Goal: Task Accomplishment & Management: Use online tool/utility

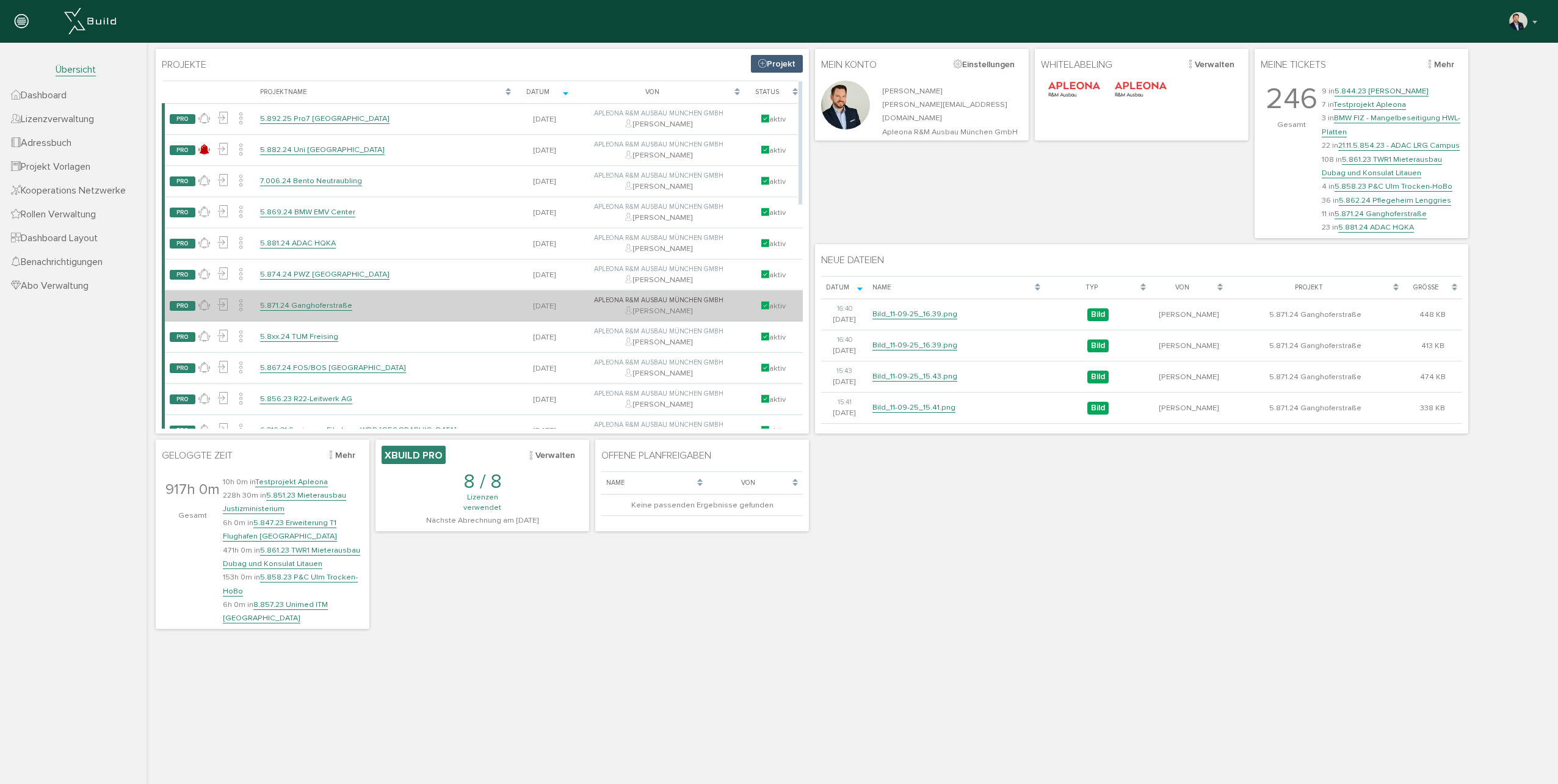
click at [310, 309] on link "5.871.24 Ganghoferstraße" at bounding box center [306, 306] width 92 height 10
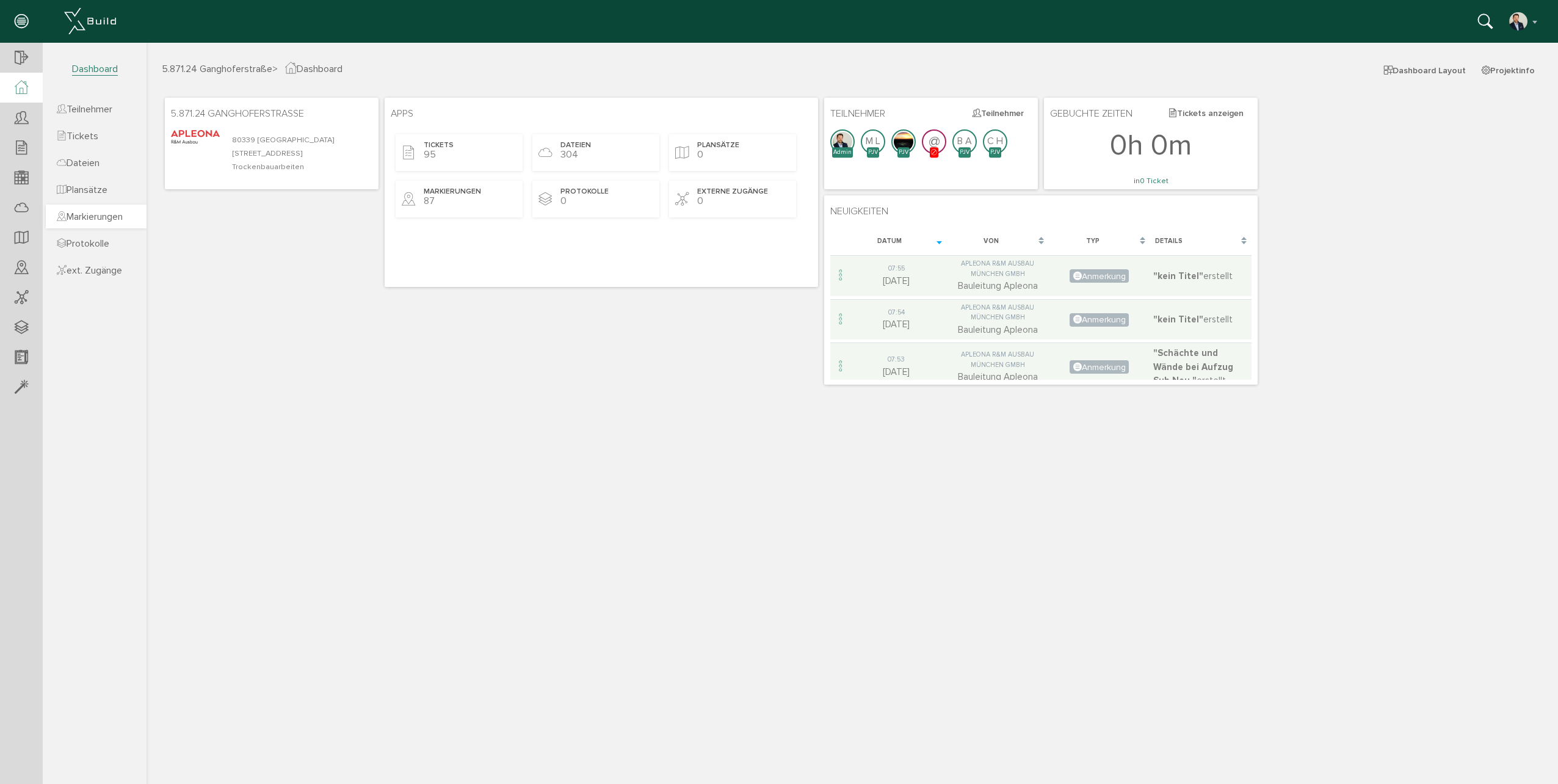
click at [104, 216] on span "Markierungen" at bounding box center [89, 216] width 66 height 12
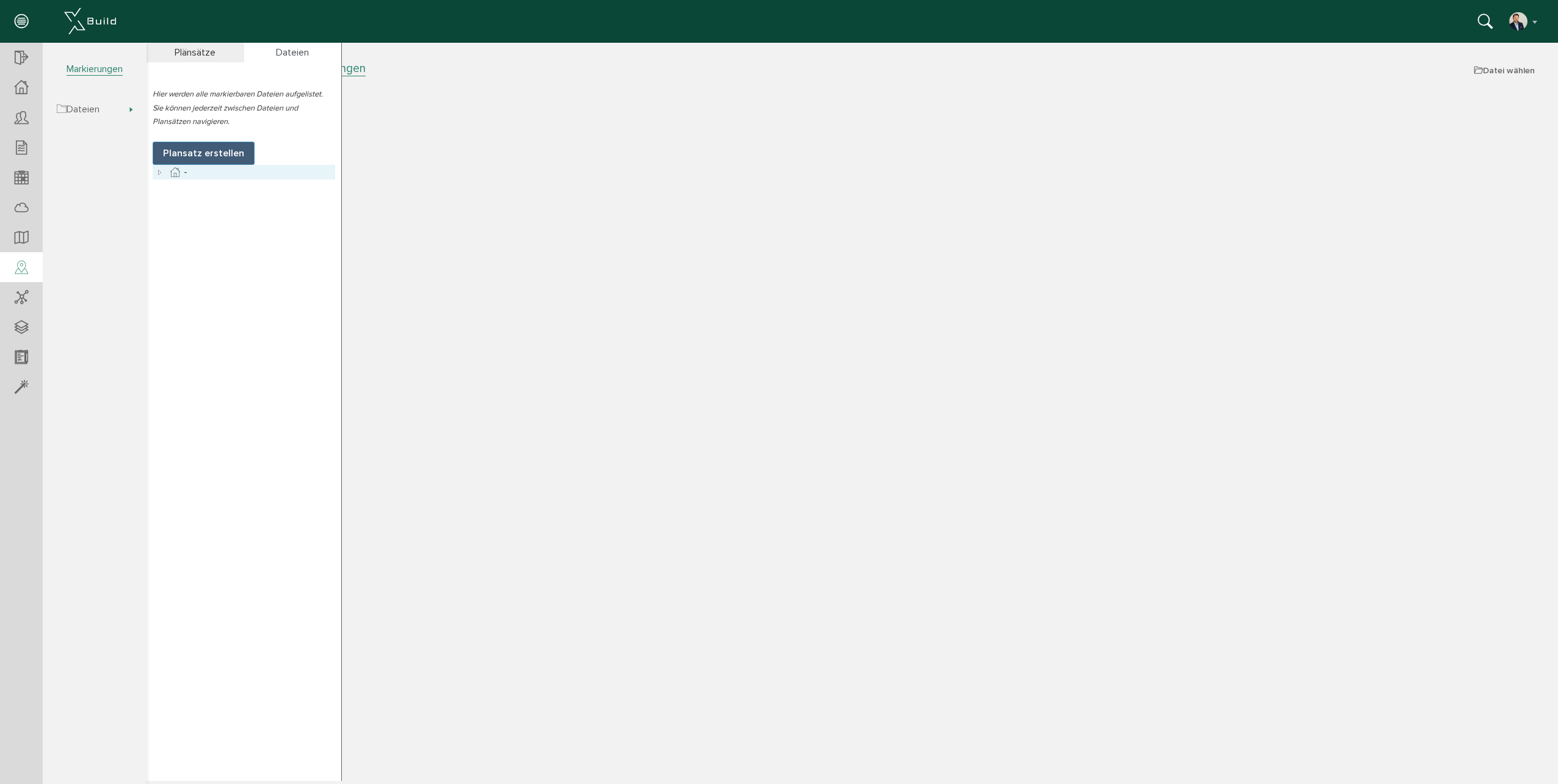
click at [163, 169] on icon at bounding box center [159, 172] width 14 height 14
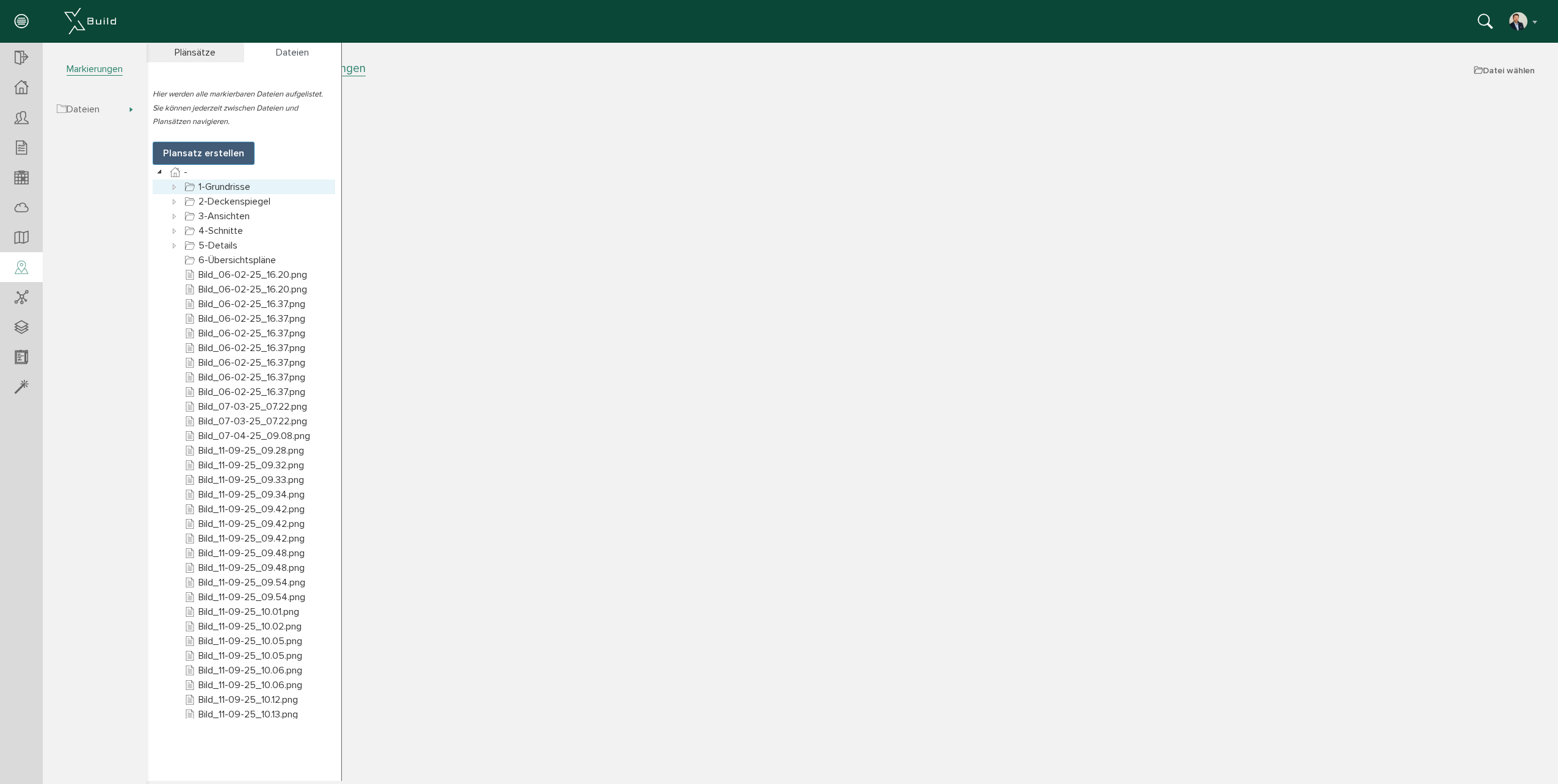
click at [173, 187] on icon at bounding box center [174, 186] width 14 height 14
click at [185, 218] on icon at bounding box center [189, 216] width 14 height 14
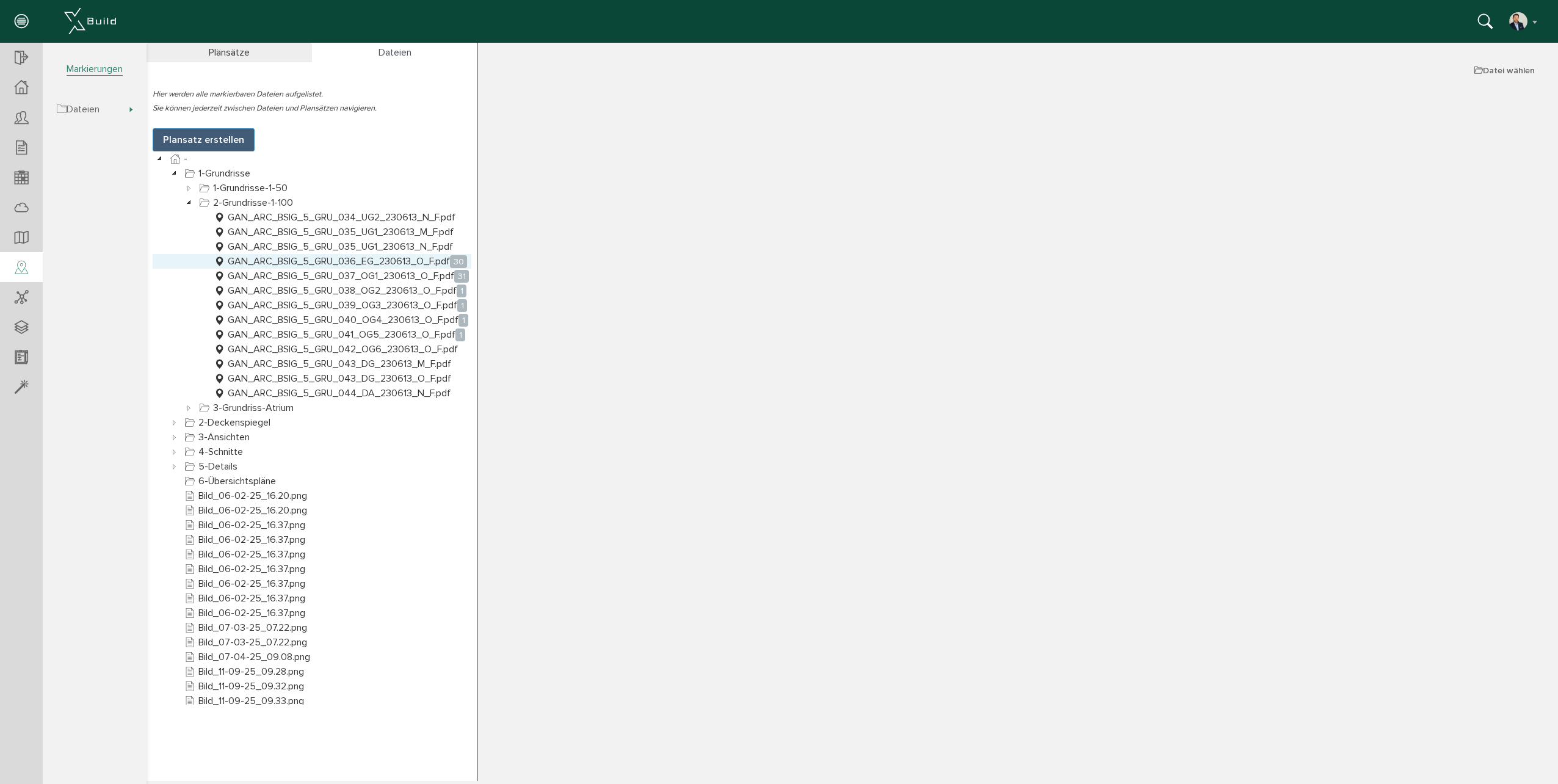
click at [365, 265] on link "GAN_ARC_BSIG_5_GRU_036_EG_230613_O_F.pdf 30" at bounding box center [340, 261] width 259 height 14
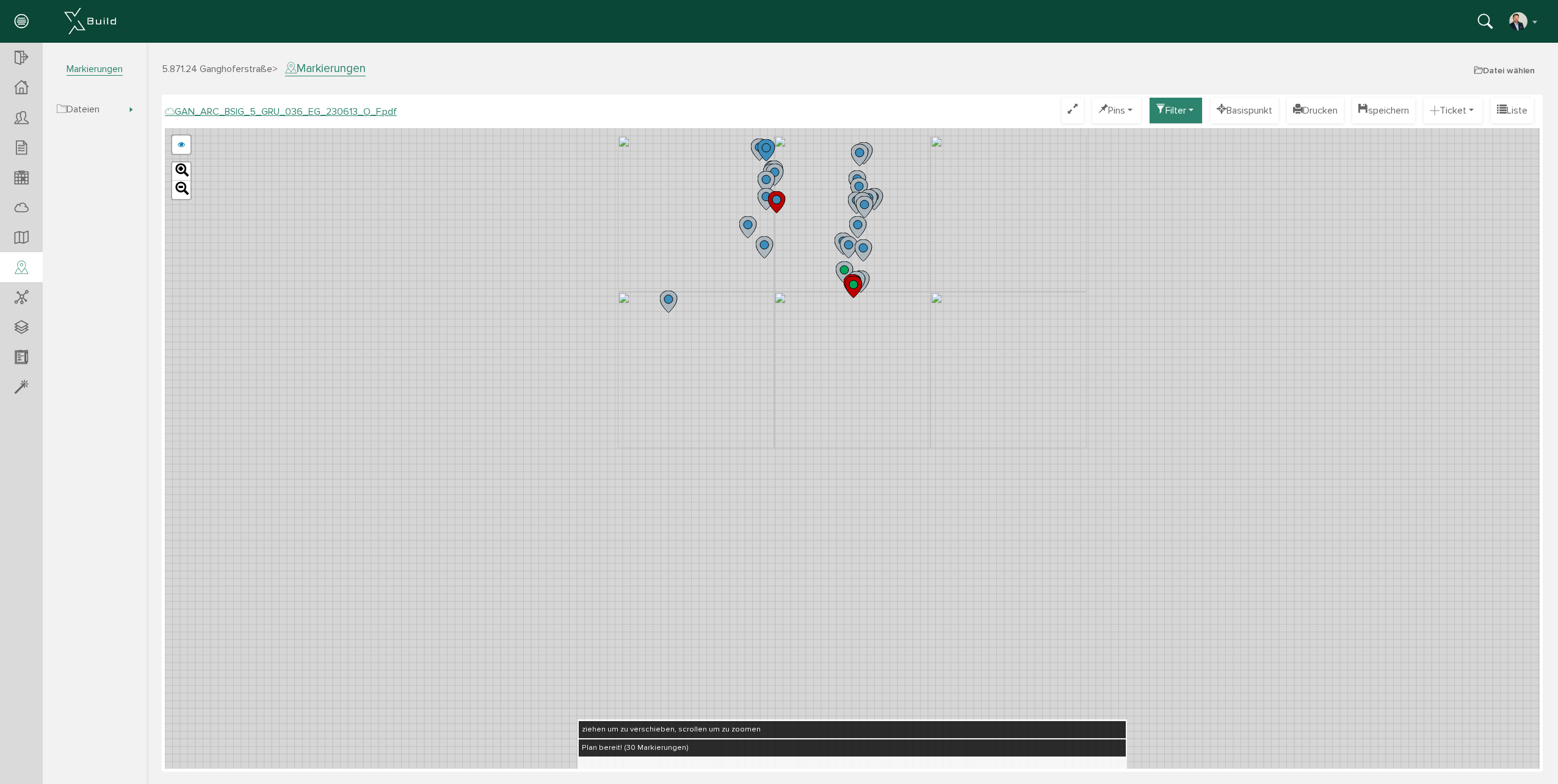
click at [1161, 109] on button "Filter" at bounding box center [1176, 110] width 52 height 25
click at [1160, 147] on link "Live Filter" at bounding box center [1159, 145] width 97 height 19
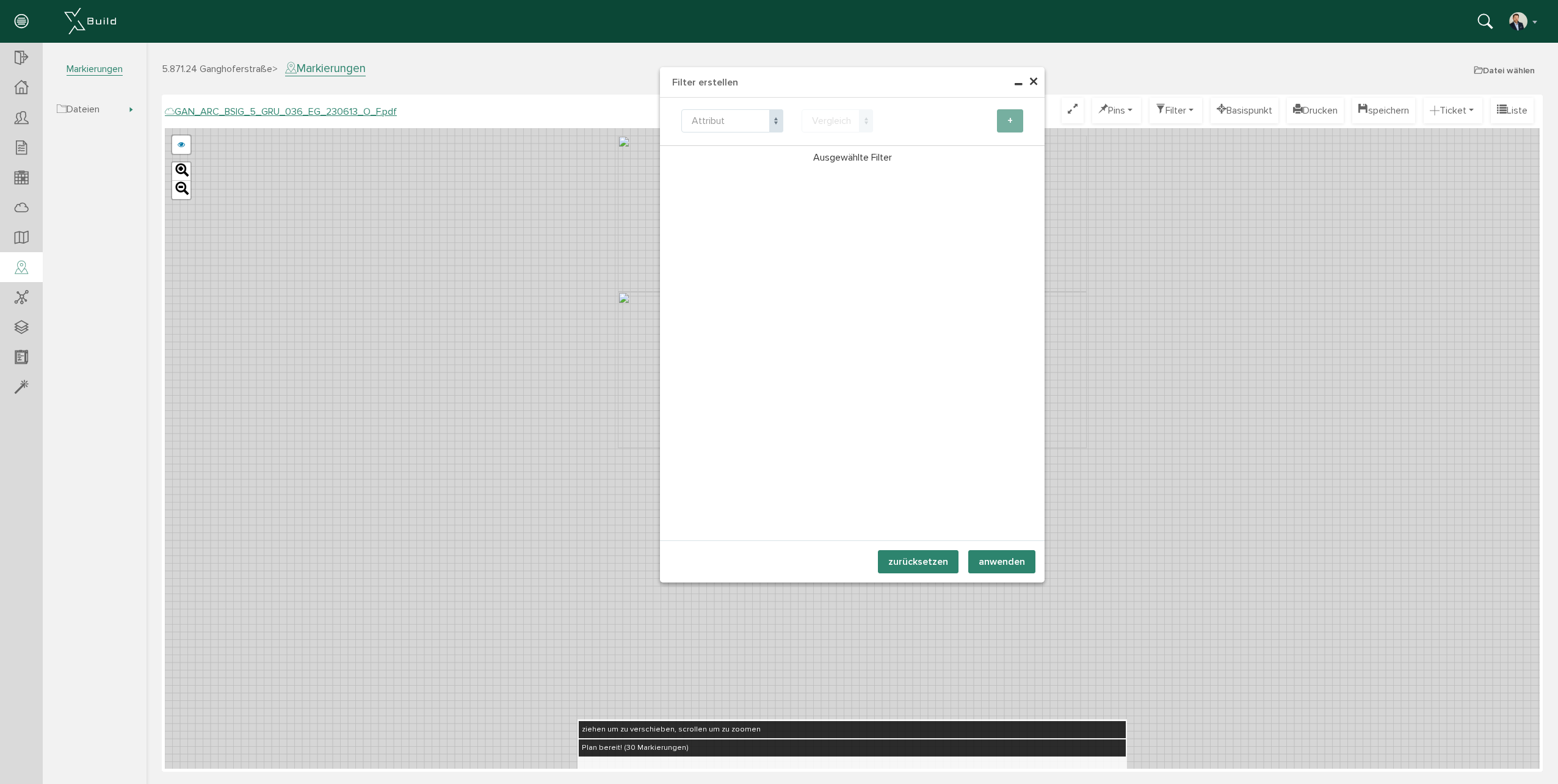
click at [764, 123] on span "Attribut" at bounding box center [732, 121] width 102 height 24
select select "state"
click at [864, 115] on span at bounding box center [866, 121] width 14 height 24
select select "eq"
click at [1010, 118] on button "+" at bounding box center [1010, 121] width 26 height 24
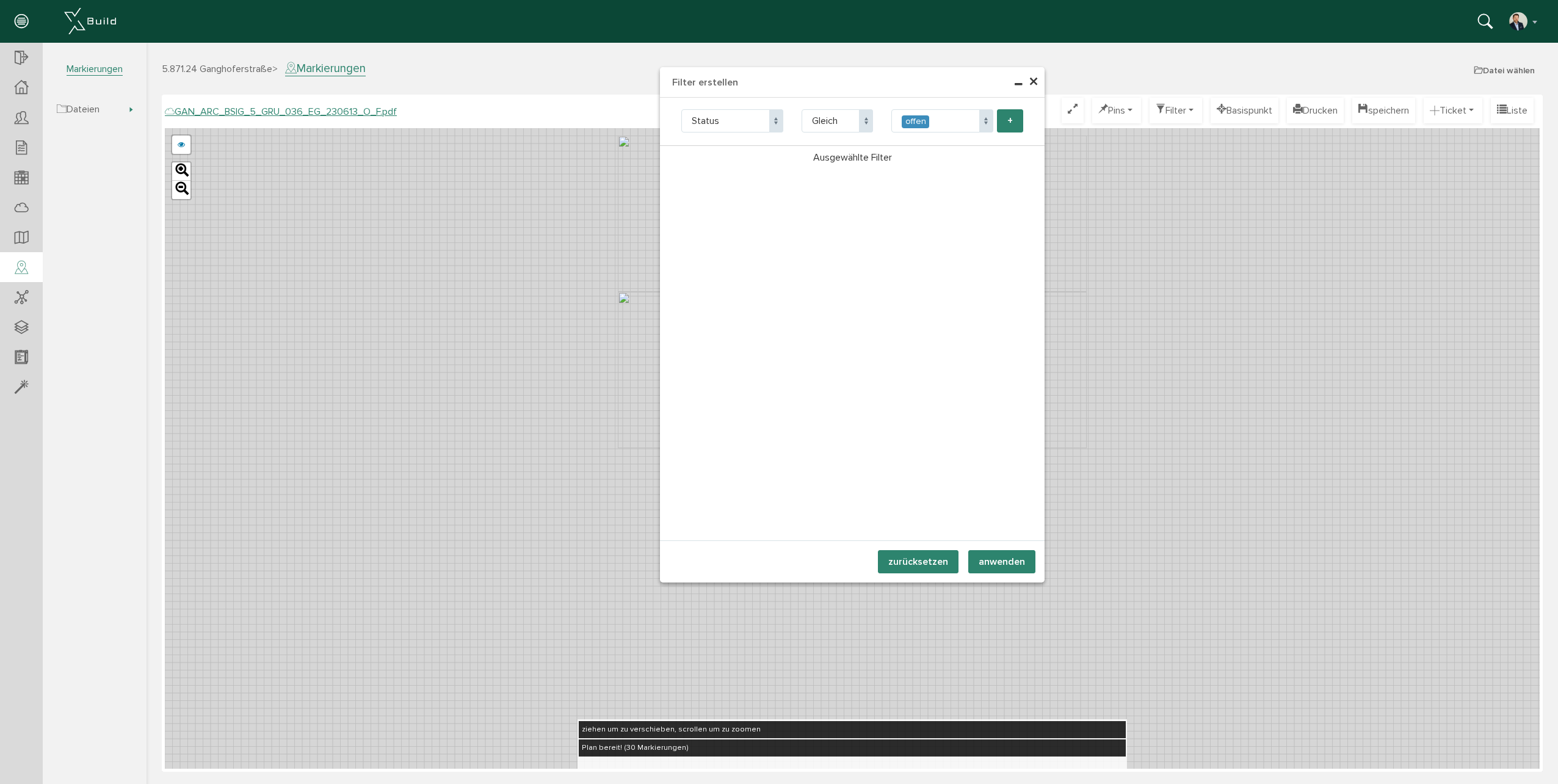
select select "state"
click at [1008, 559] on button "anwenden" at bounding box center [1002, 562] width 67 height 24
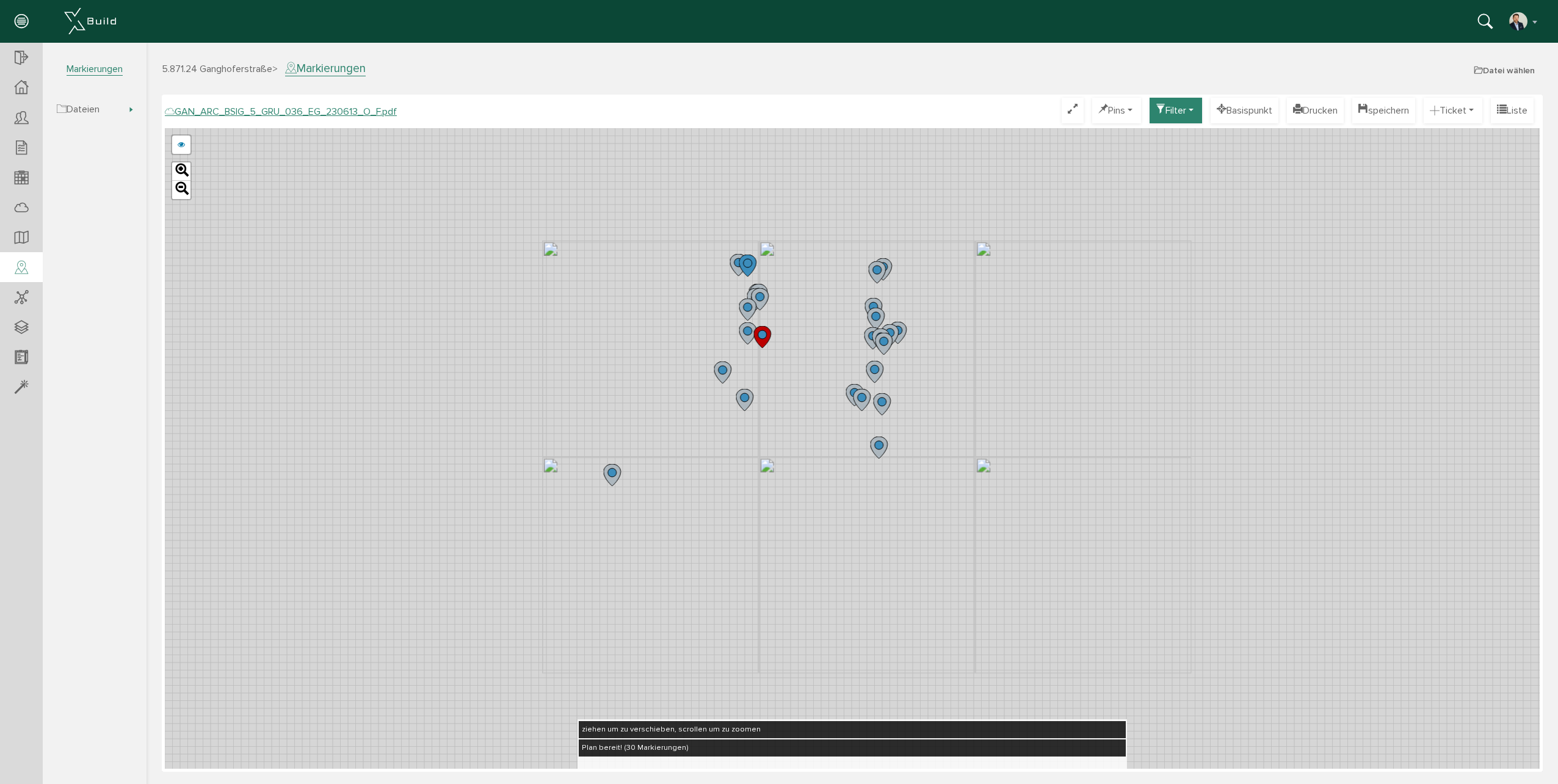
drag, startPoint x: 938, startPoint y: 188, endPoint x: 958, endPoint y: 298, distance: 111.8
click at [958, 298] on div "GAN_ARC_BSIG_5_GRU_036_EG_230613_N_F.pdf GAN_ARC_BSIG_5_GRU_036_EG_230613_M_F.p…" at bounding box center [852, 448] width 1374 height 640
click at [1316, 112] on button "Drucken" at bounding box center [1315, 110] width 56 height 25
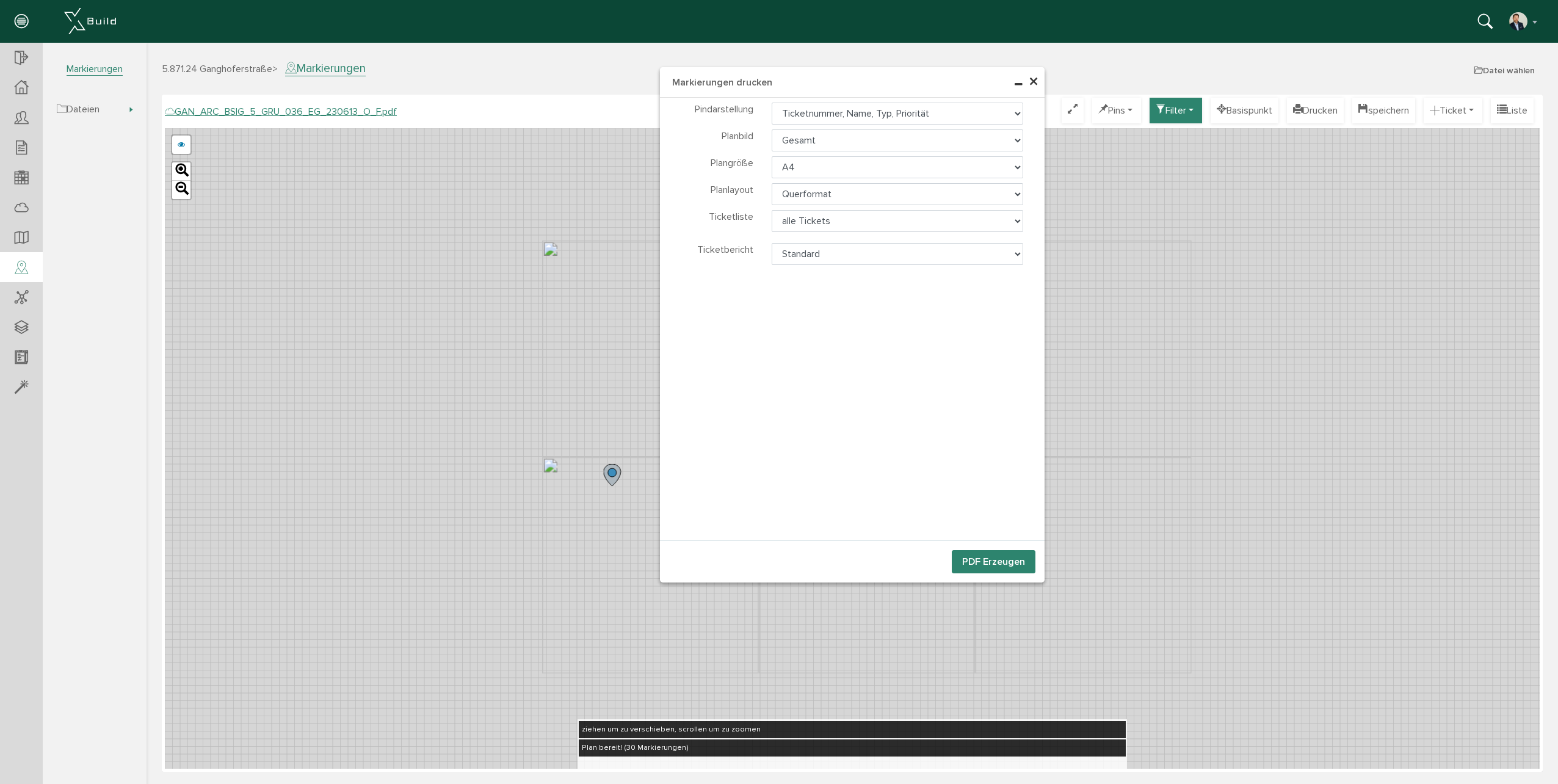
click at [1457, 101] on div "× Markierungen drucken Teilnehmer wählen Teilnehmer Dateien wählen Dateien" at bounding box center [852, 412] width 1411 height 738
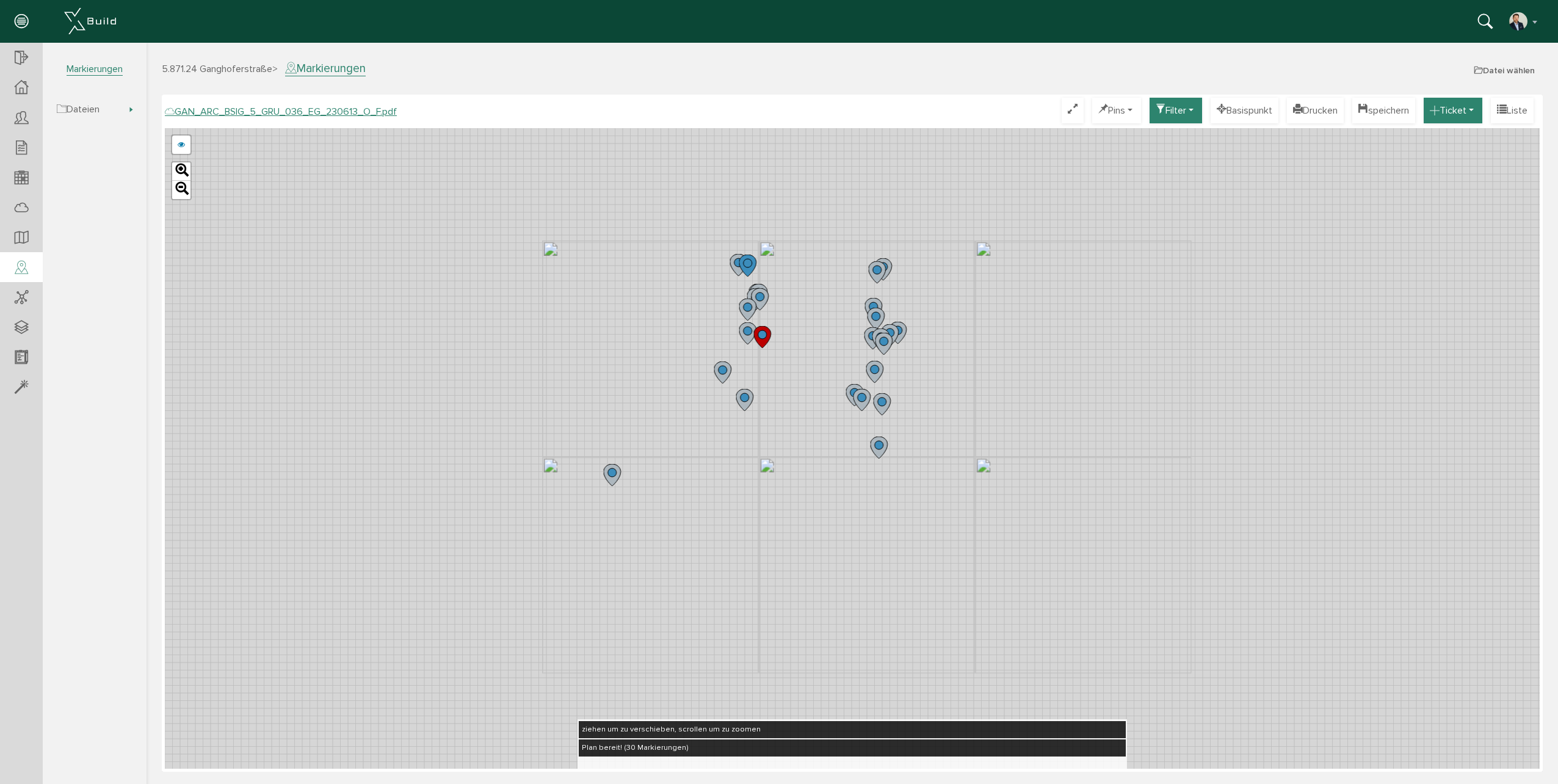
click at [1437, 115] on button "Ticket" at bounding box center [1453, 110] width 59 height 25
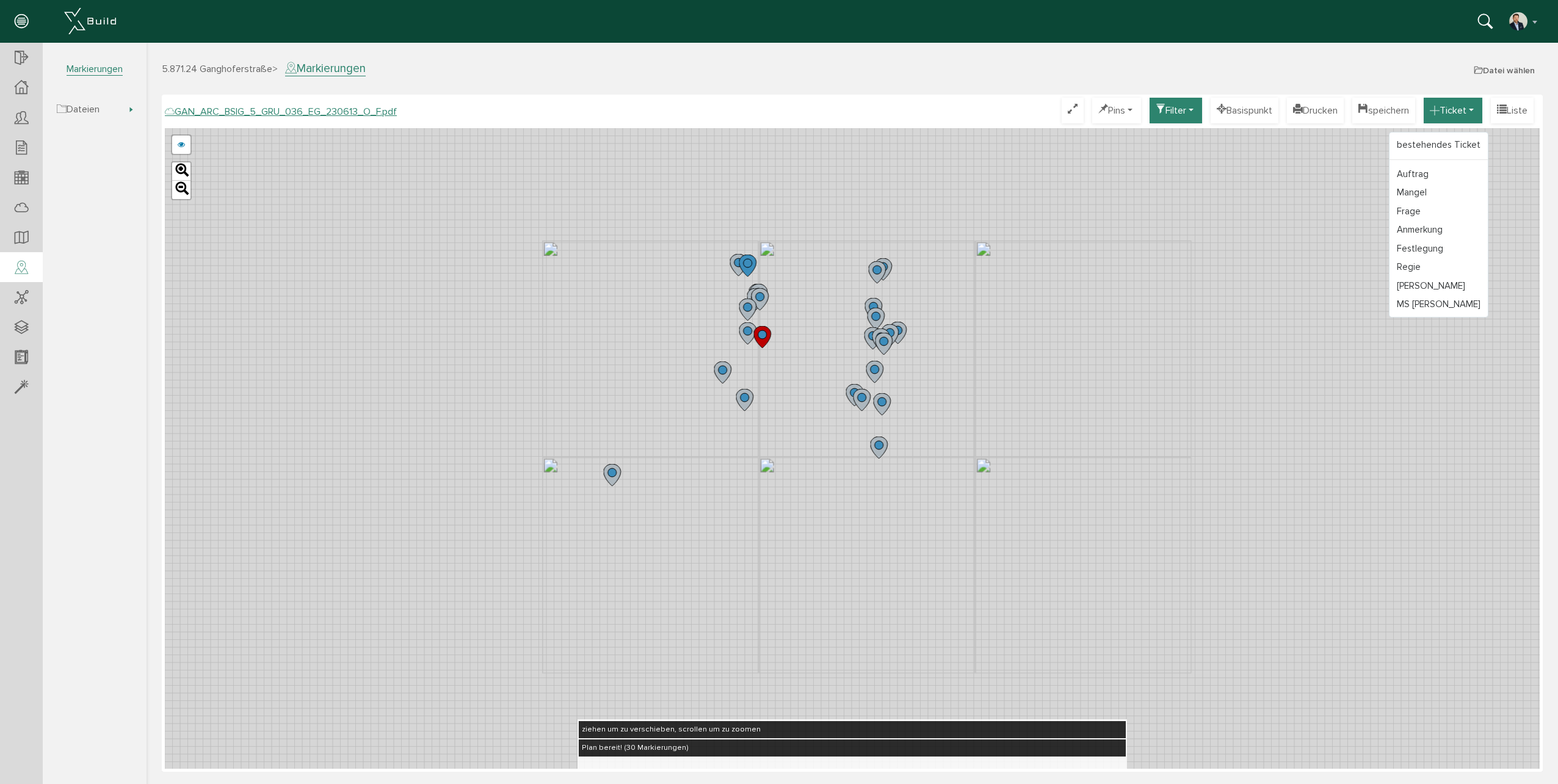
click at [1457, 105] on button "Ticket" at bounding box center [1453, 110] width 59 height 25
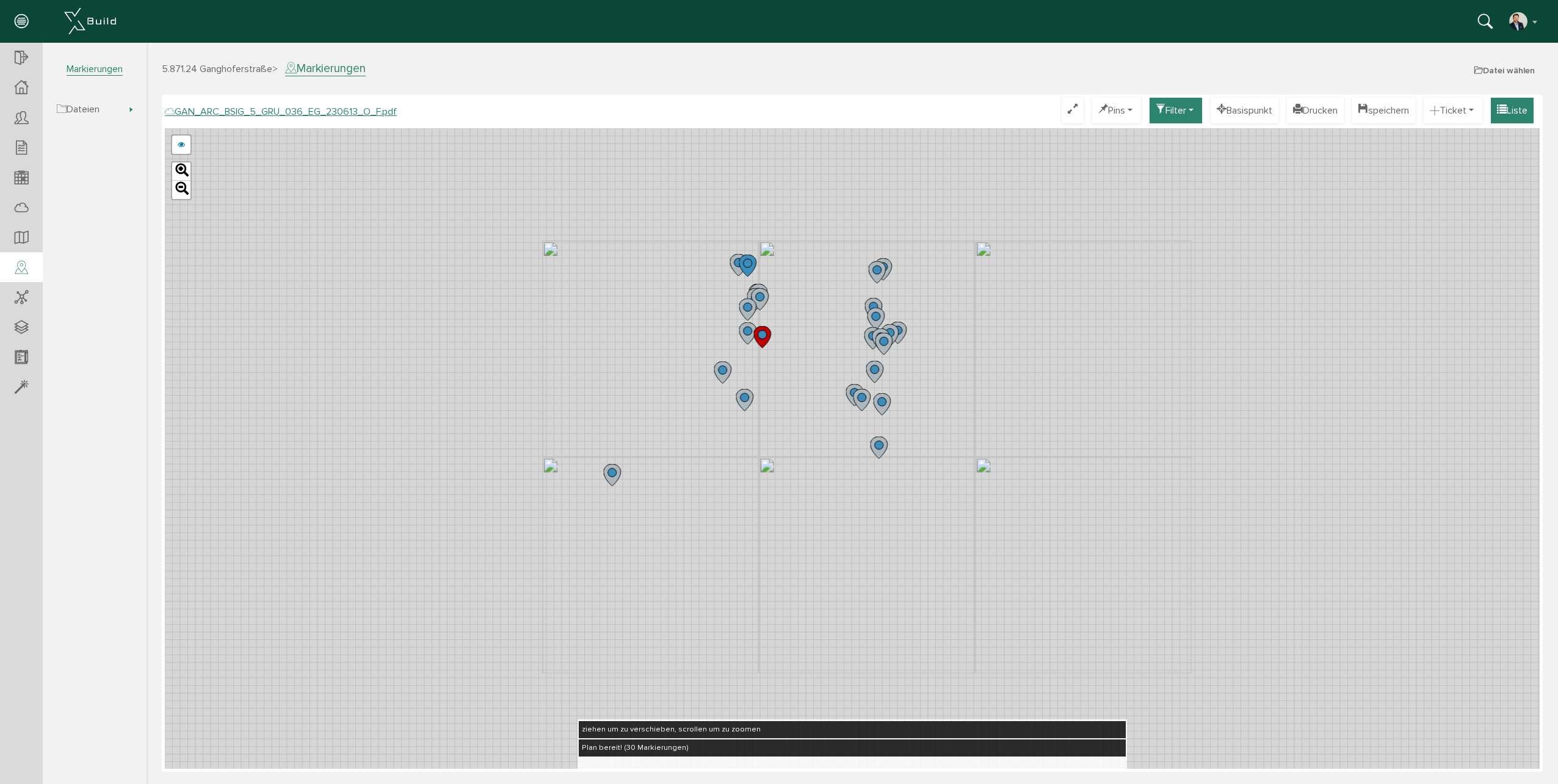
click at [1514, 100] on button "Liste" at bounding box center [1512, 110] width 43 height 25
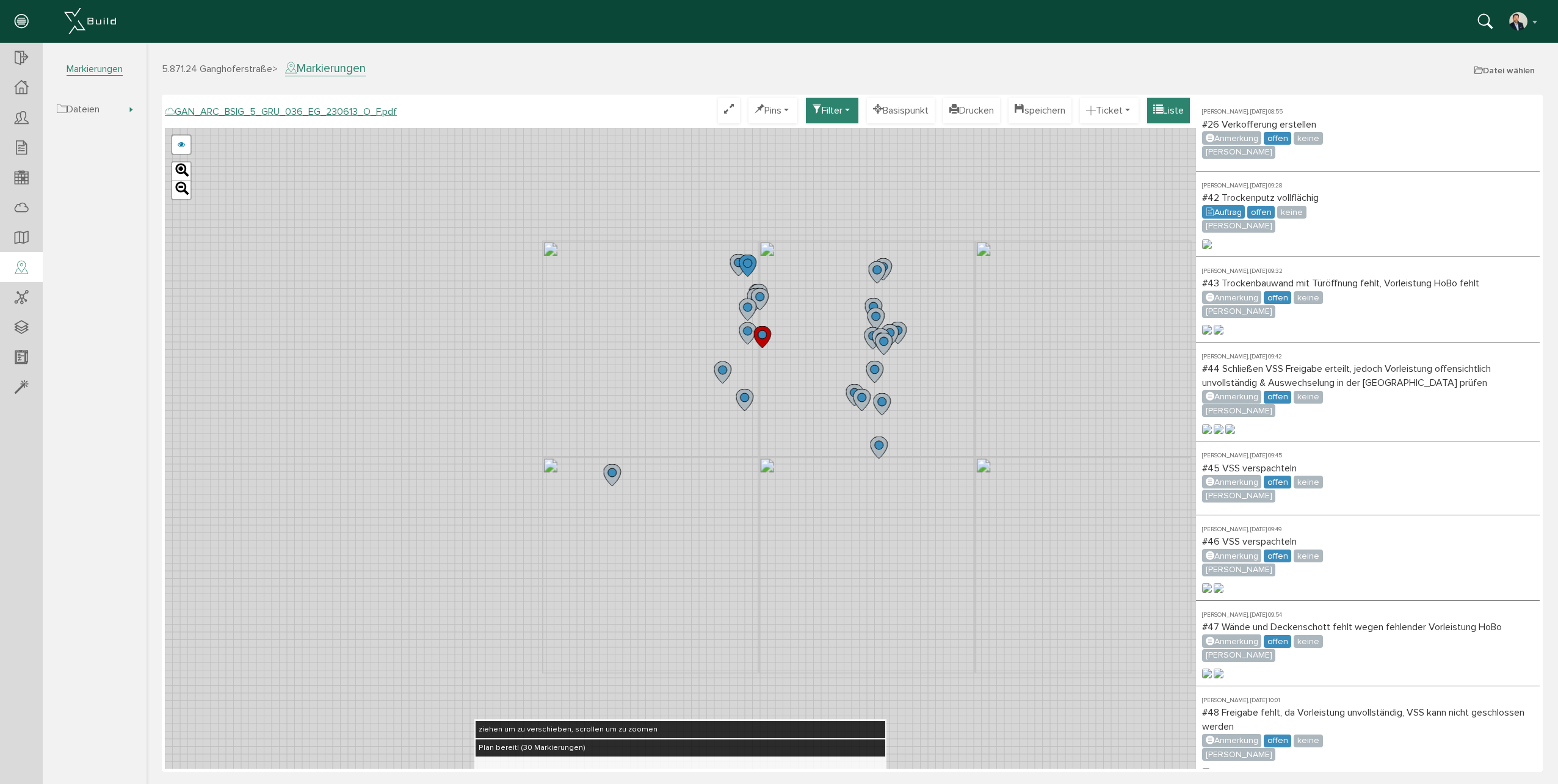
click at [1176, 103] on button "Liste" at bounding box center [1168, 110] width 43 height 25
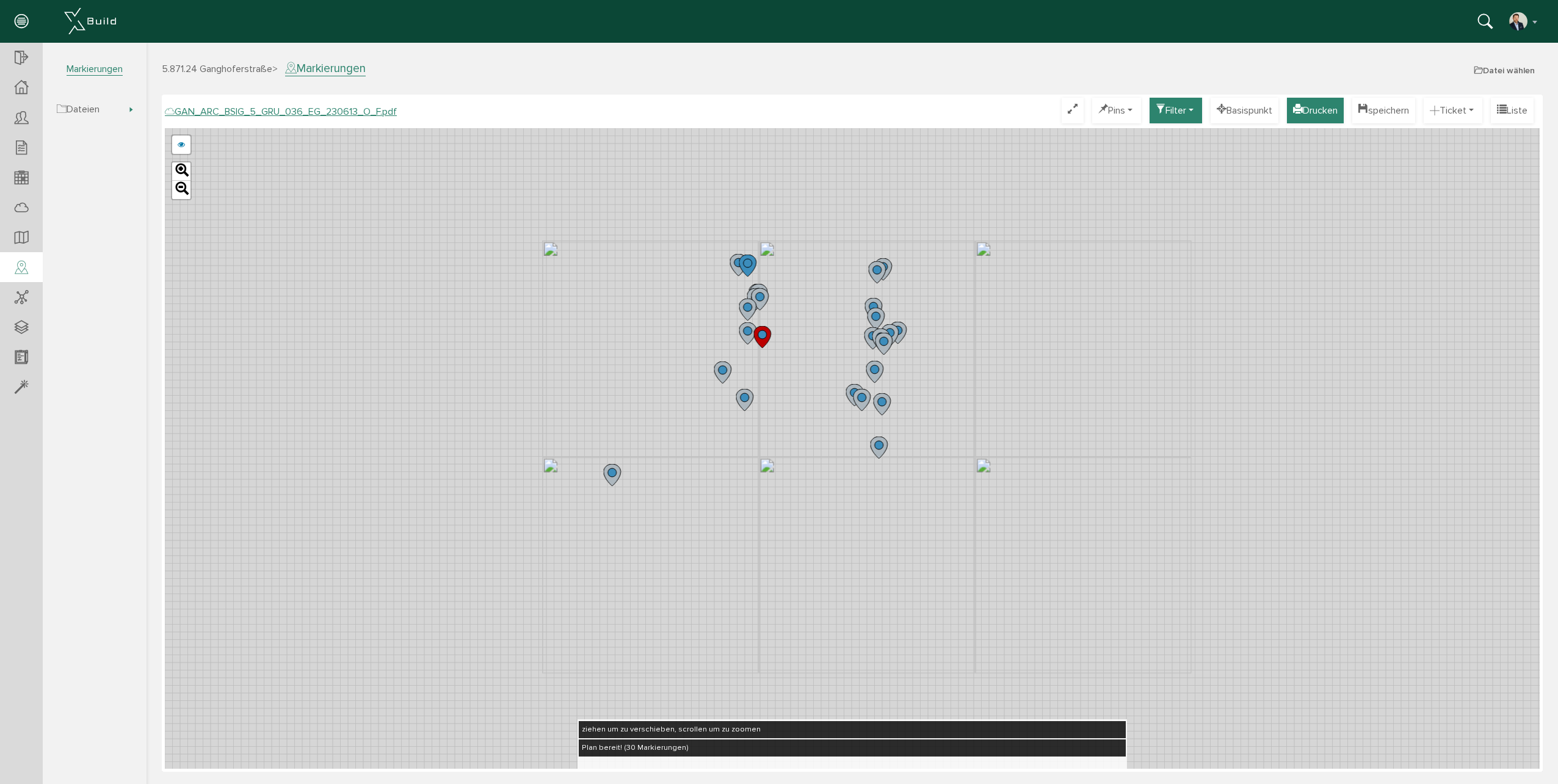
click at [1307, 112] on button "Drucken" at bounding box center [1315, 110] width 56 height 25
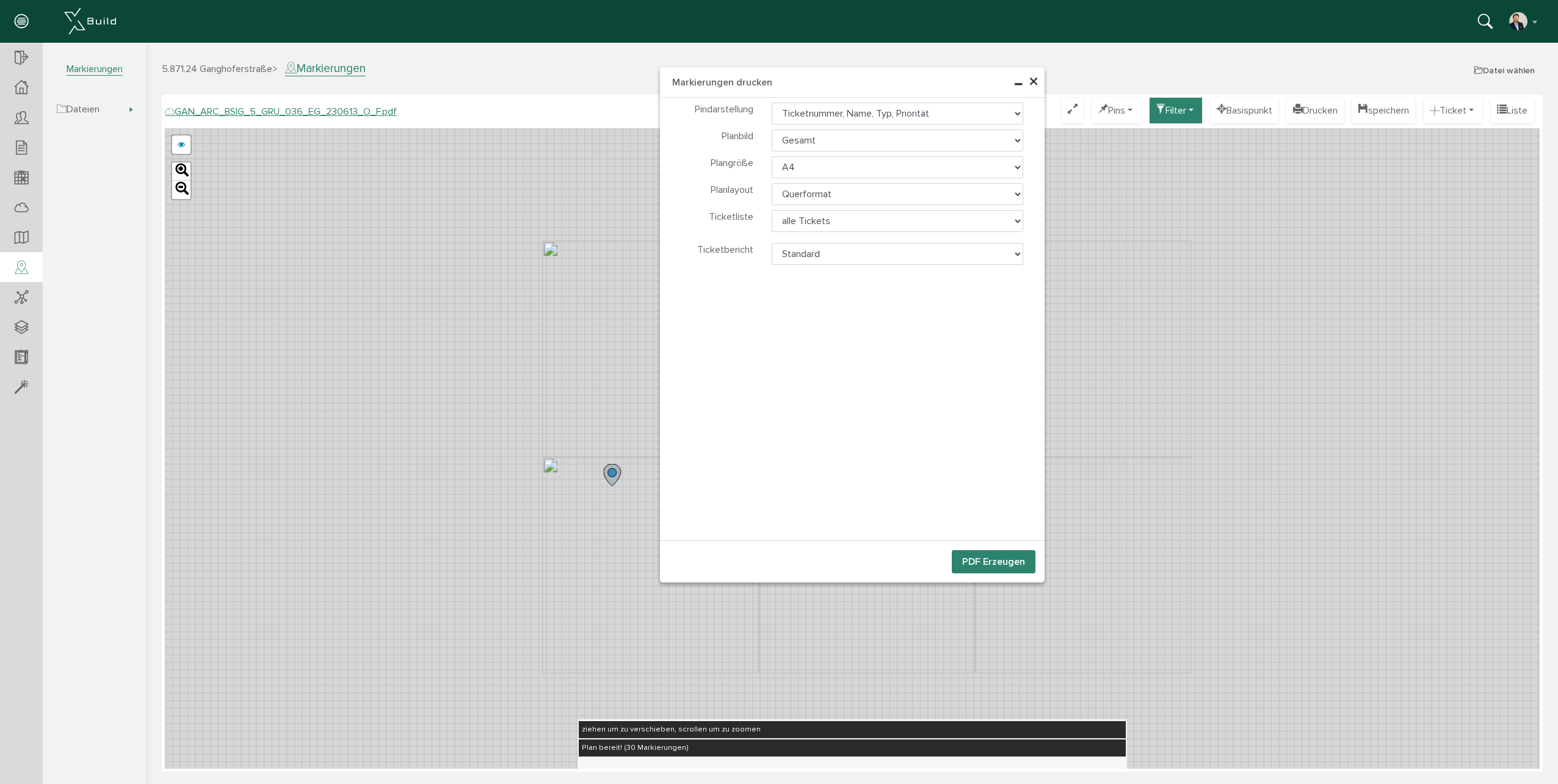
click at [1012, 111] on select "Ticketnummer, Name, Typ, Priorität Ticketnummer, Name Ticketnummer nur Pin" at bounding box center [897, 114] width 252 height 22
select select "2"
click at [771, 103] on select "Ticketnummer, Name, Typ, Priorität Ticketnummer, Name Ticketnummer nur Pin" at bounding box center [897, 114] width 252 height 22
click at [889, 167] on select "A4 A3 A2 A1 A0" at bounding box center [897, 168] width 252 height 22
select select "a3"
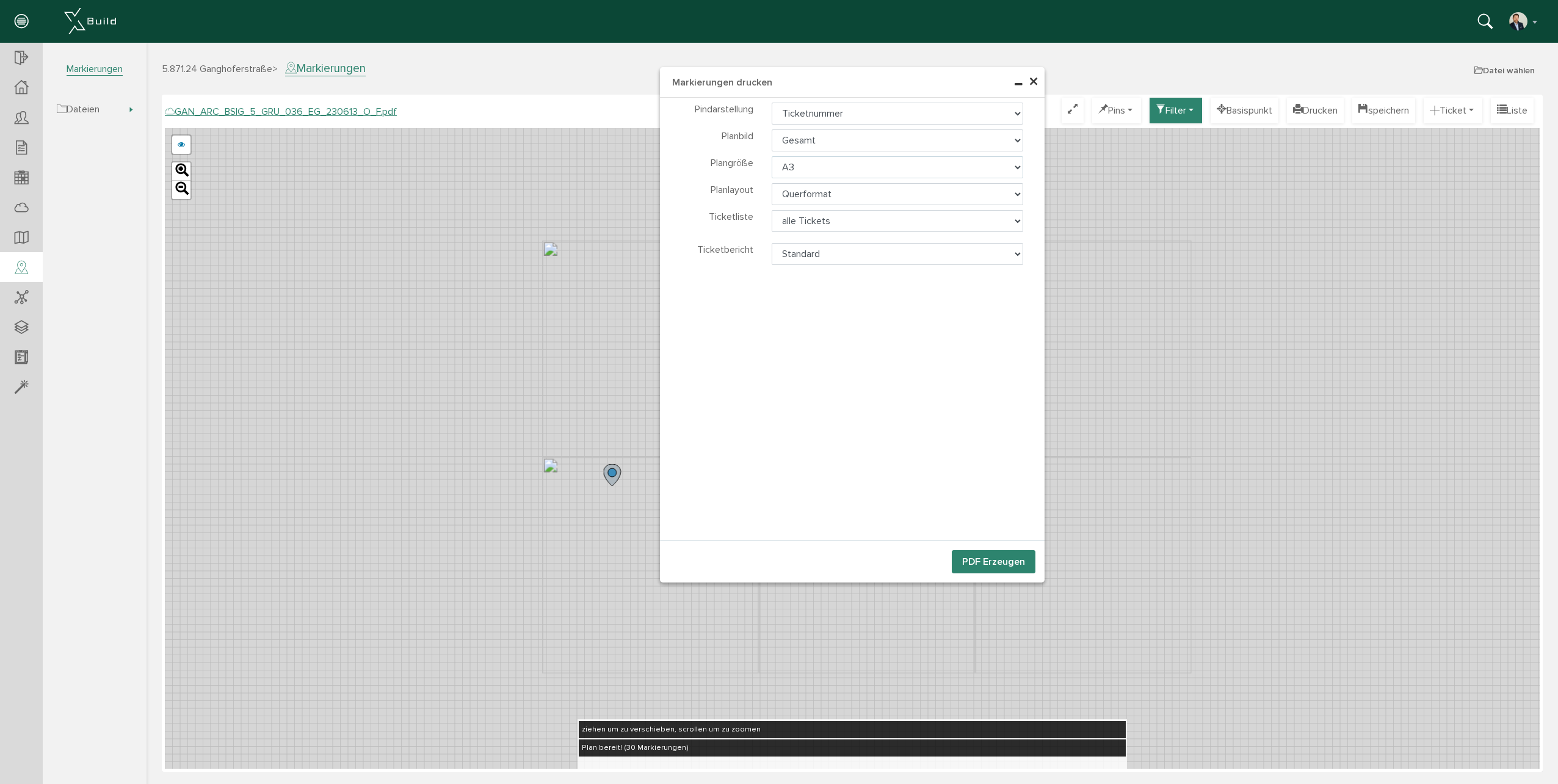
click at [771, 157] on select "A4 A3 A2 A1 A0" at bounding box center [897, 168] width 252 height 22
click at [856, 223] on select "alle Tickets sichtbare Tickets keine Liste" at bounding box center [897, 221] width 252 height 22
select select "1"
click at [771, 210] on select "alle Tickets sichtbare Tickets keine Liste" at bounding box center [897, 221] width 252 height 22
click at [840, 250] on select "Standard Ticketbericht NEU" at bounding box center [897, 253] width 252 height 22
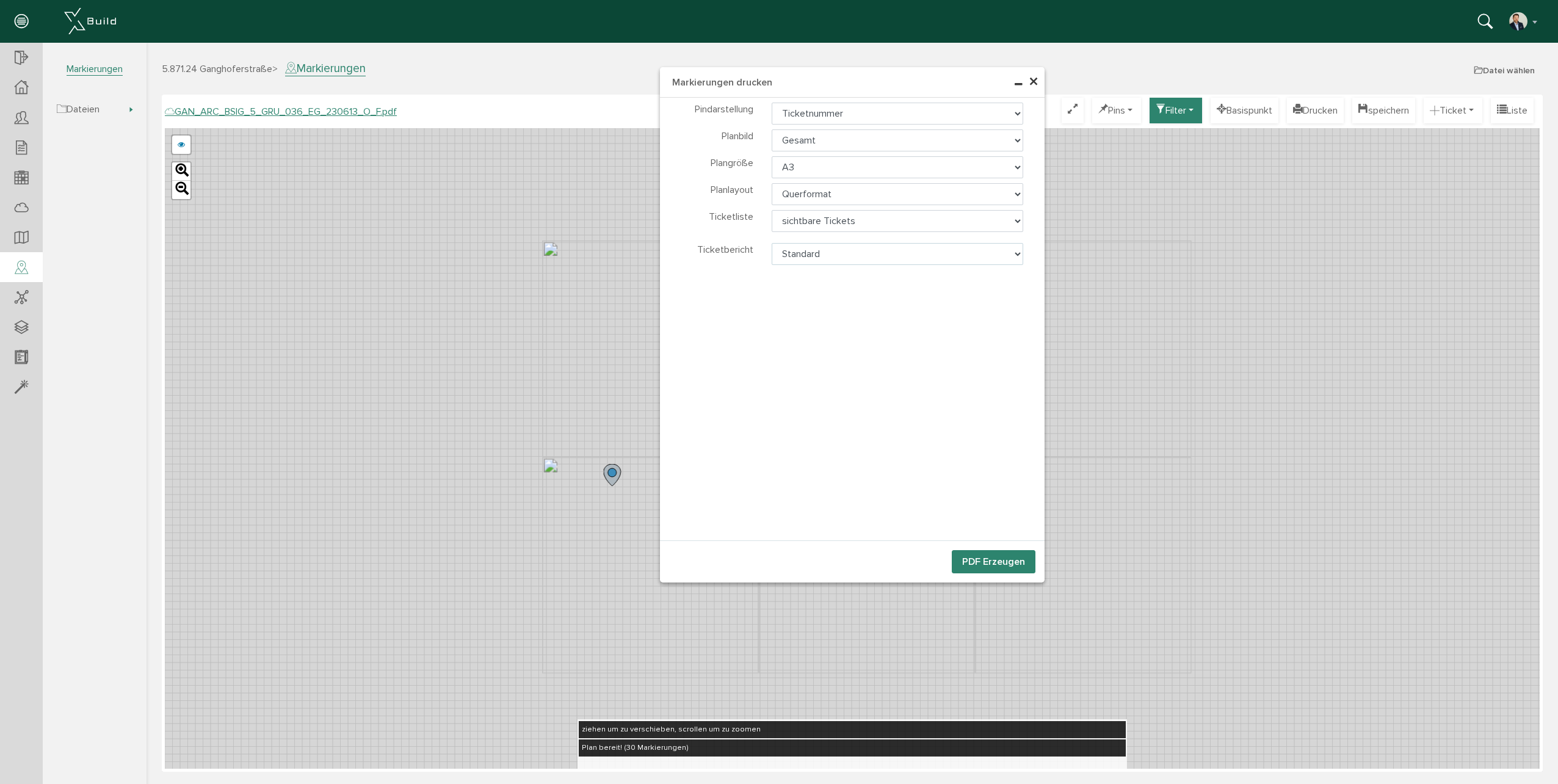
select select "0"
click at [771, 243] on select "Standard Ticketbericht NEU" at bounding box center [897, 253] width 252 height 22
click at [995, 565] on button "PDF Erzeugen" at bounding box center [993, 562] width 83 height 24
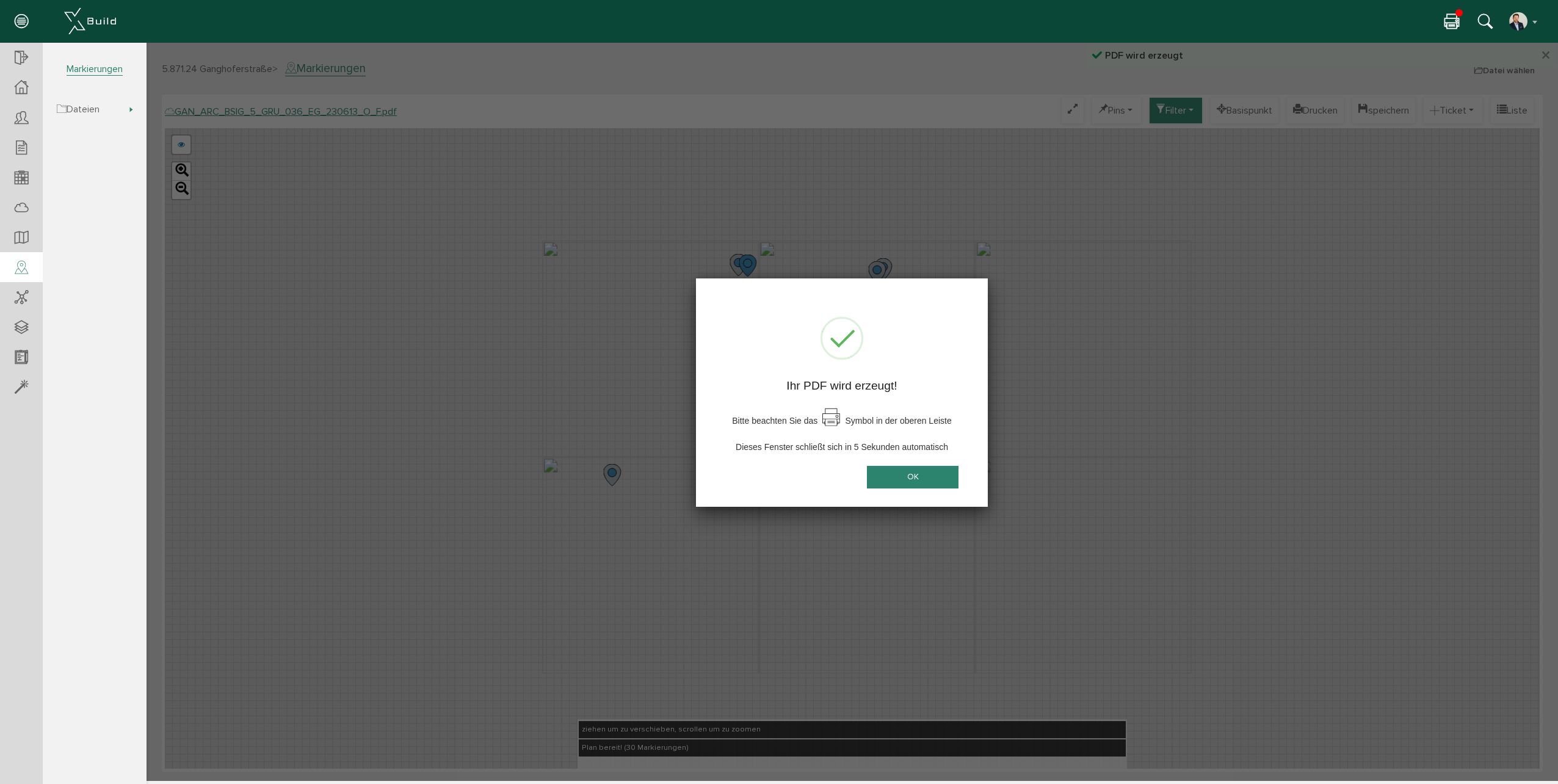
click at [931, 472] on button "OK" at bounding box center [912, 477] width 92 height 23
click at [906, 473] on button "OK" at bounding box center [912, 477] width 92 height 23
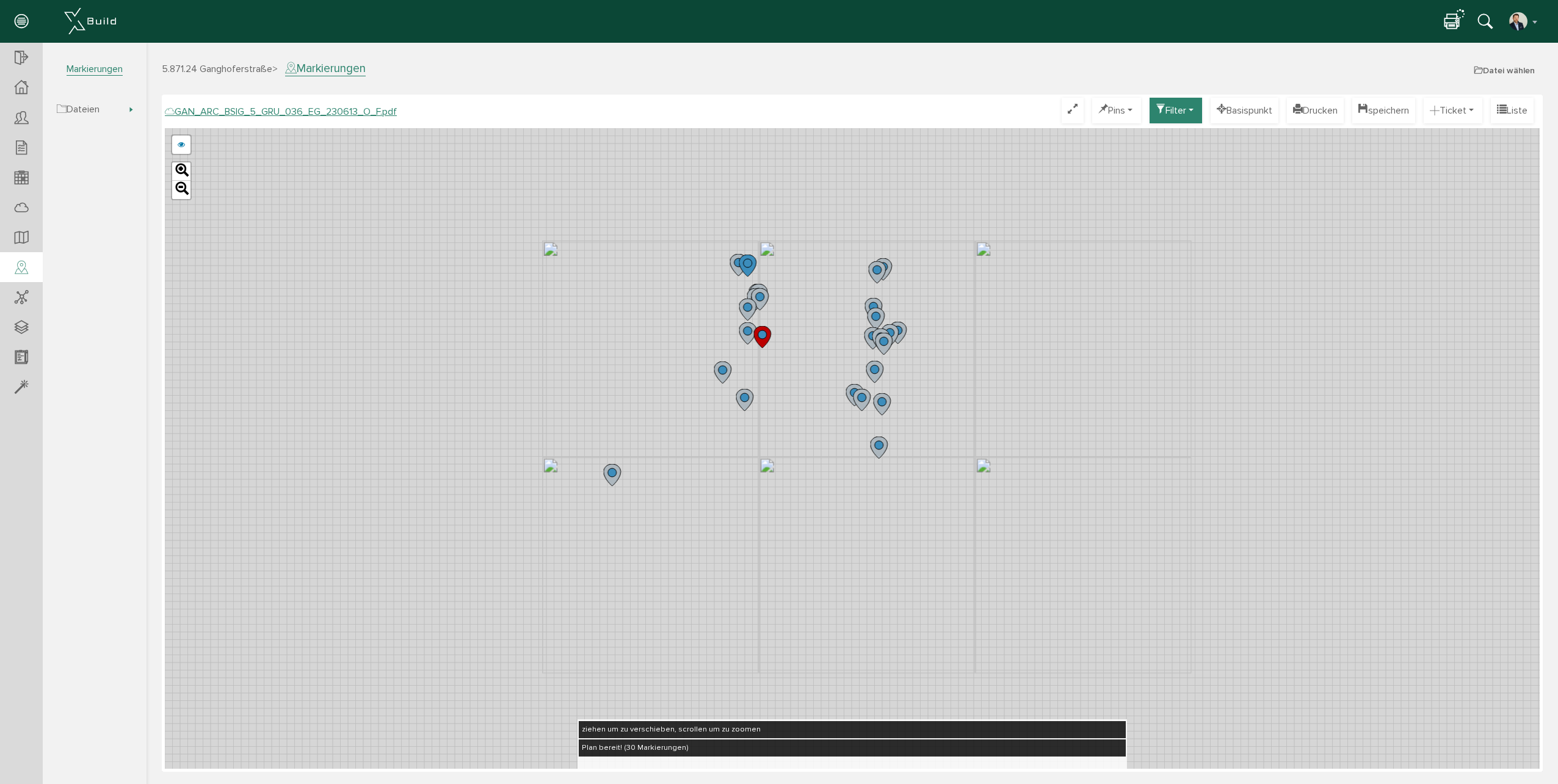
click at [1449, 29] on icon at bounding box center [1451, 22] width 14 height 18
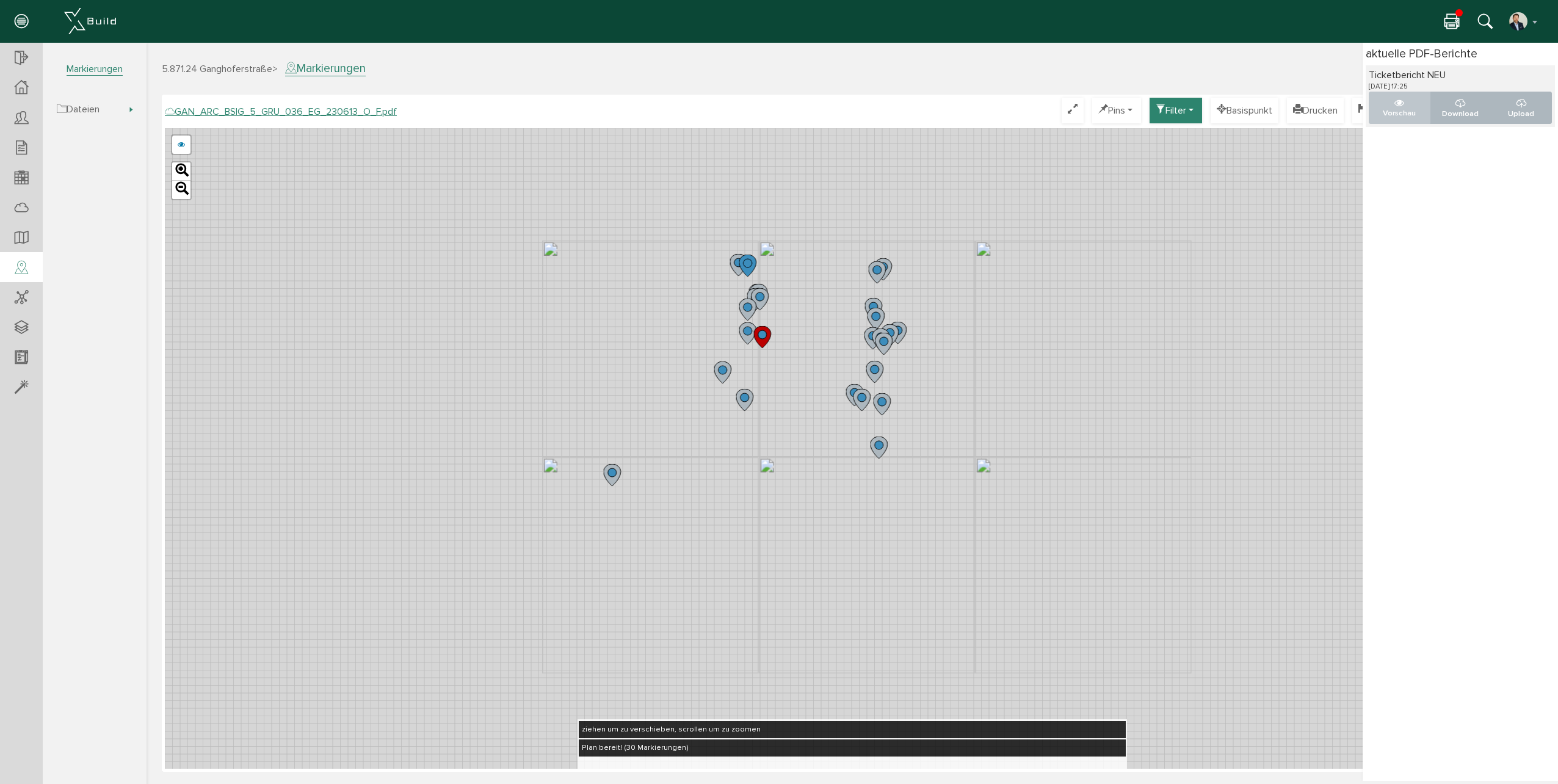
click at [1393, 112] on p "Vorschau" at bounding box center [1399, 114] width 41 height 12
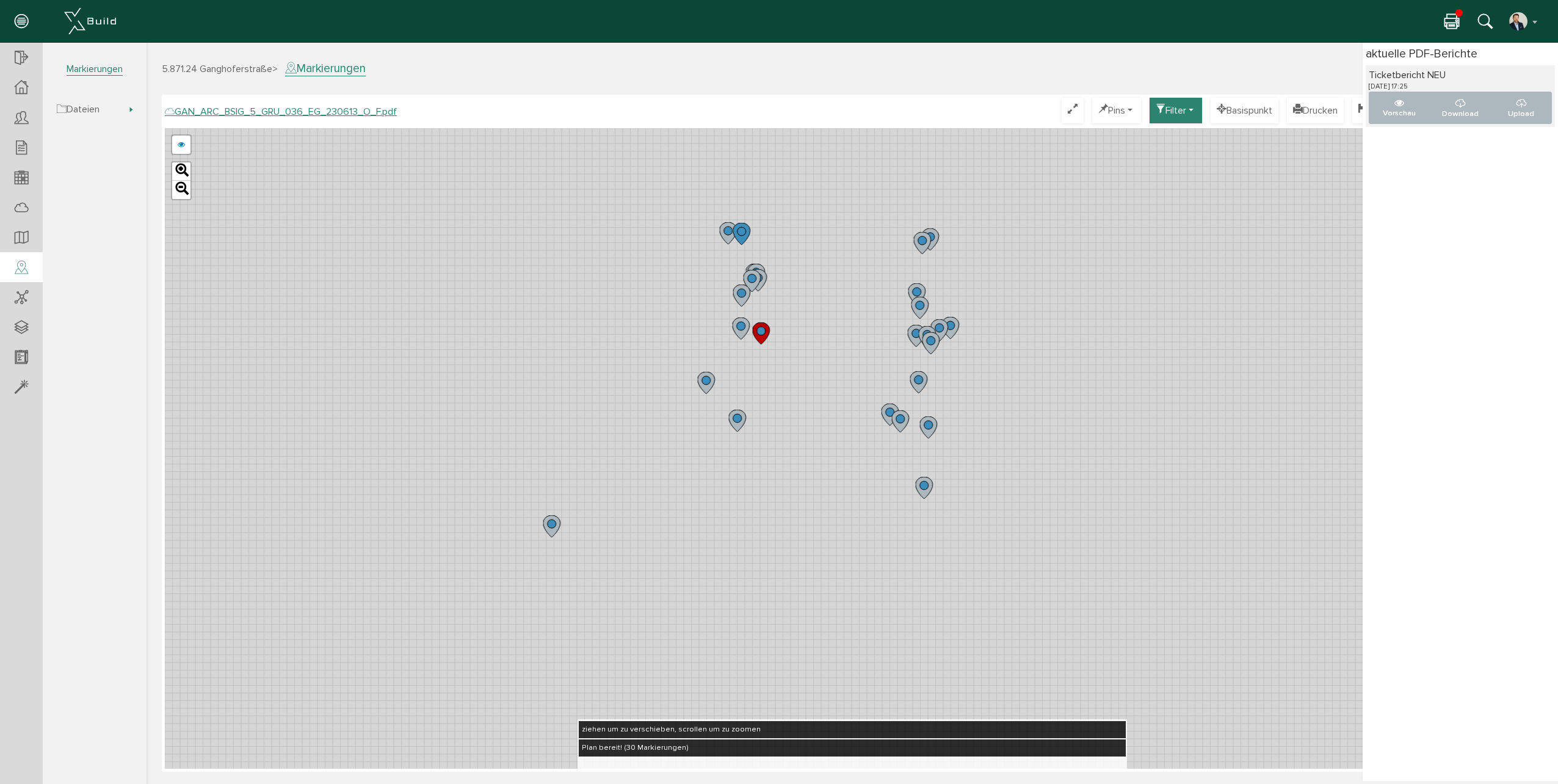
click at [816, 364] on div "GAN_ARC_BSIG_5_GRU_036_EG_230613_N_F.pdf GAN_ARC_BSIG_5_GRU_036_EG_230613_M_F.p…" at bounding box center [852, 448] width 1374 height 640
click at [17, 154] on icon at bounding box center [21, 148] width 13 height 17
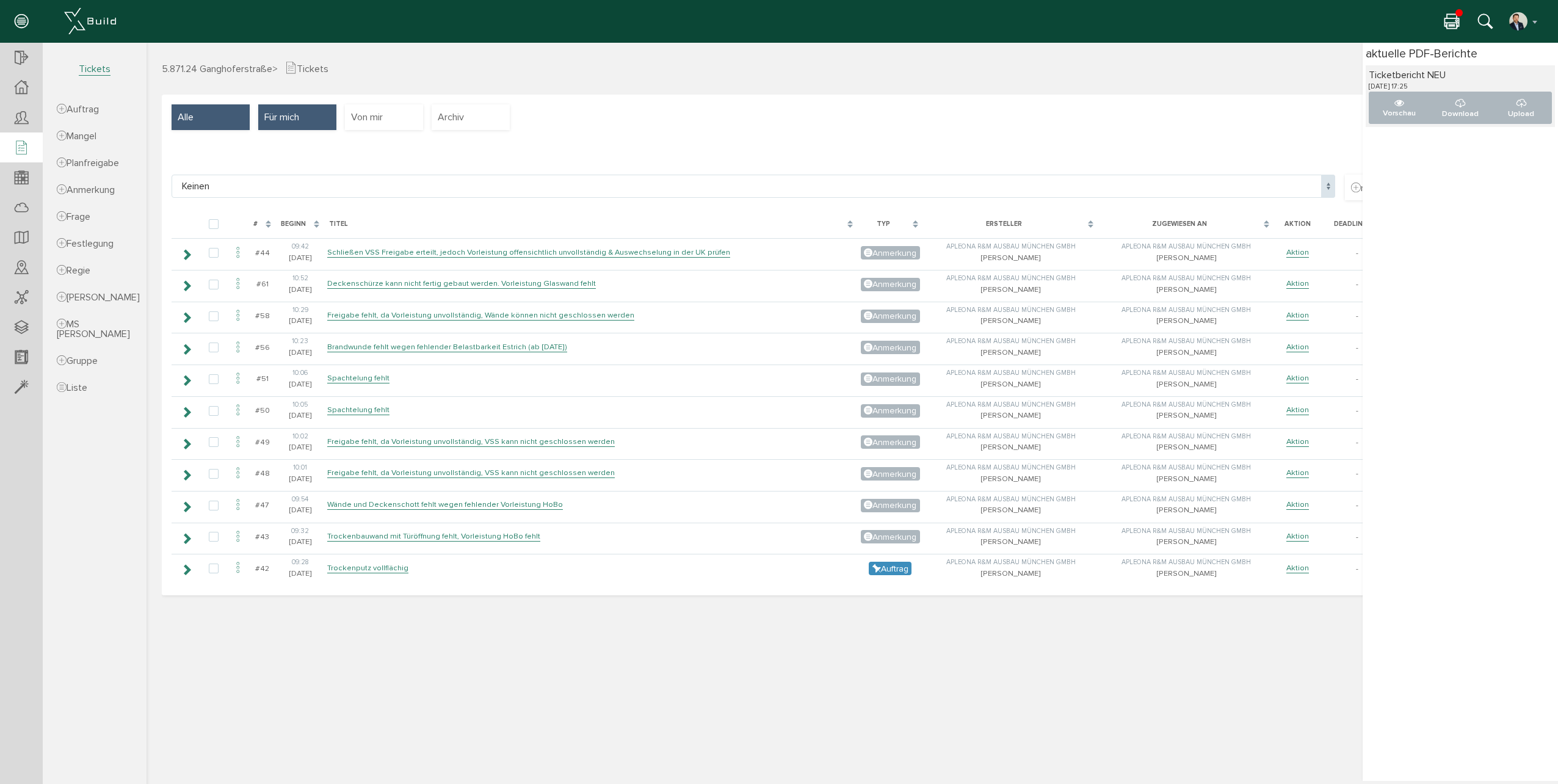
click at [238, 116] on div "Alle" at bounding box center [211, 117] width 78 height 25
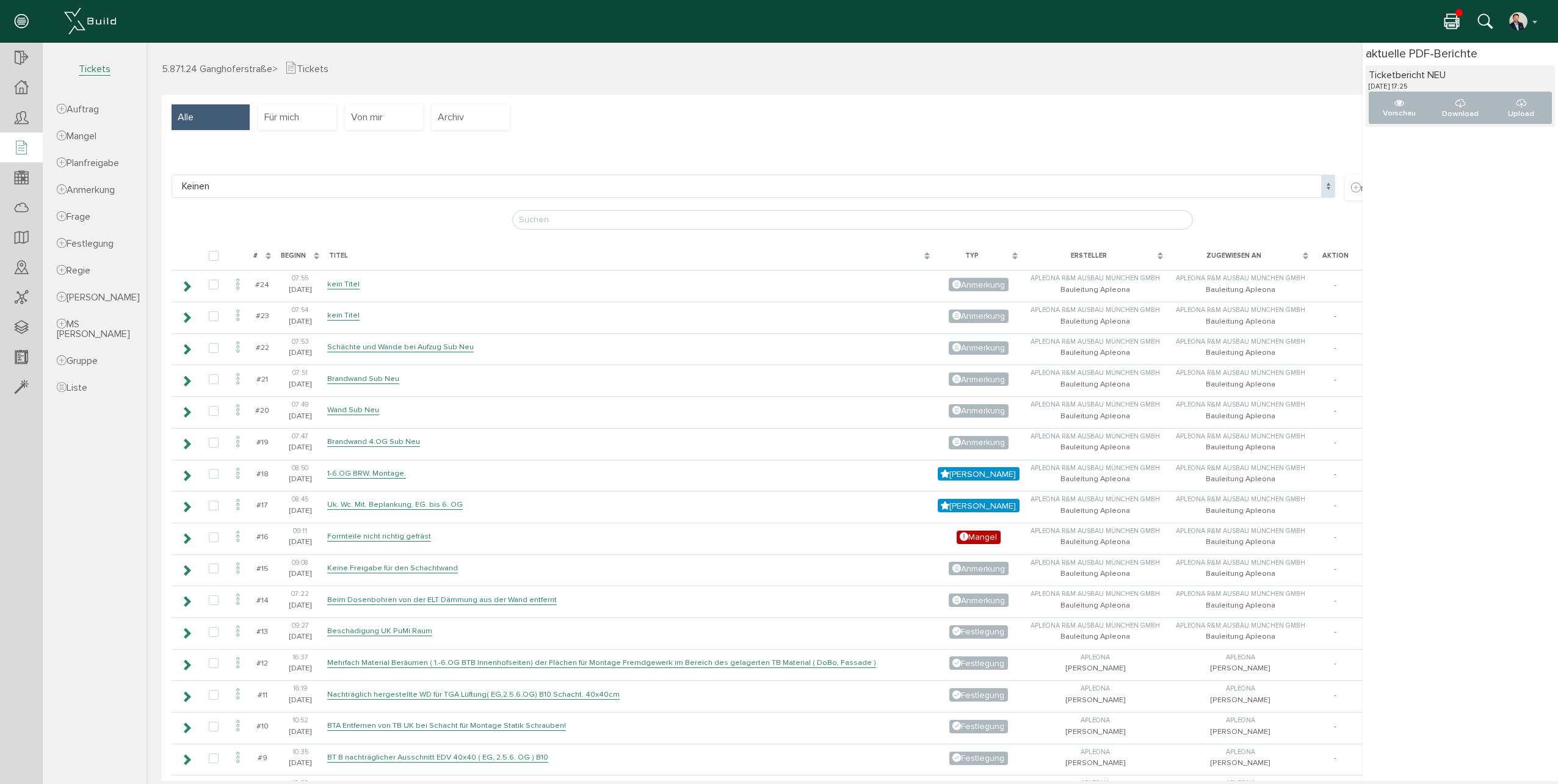
click at [269, 258] on div "#" at bounding box center [262, 256] width 28 height 23
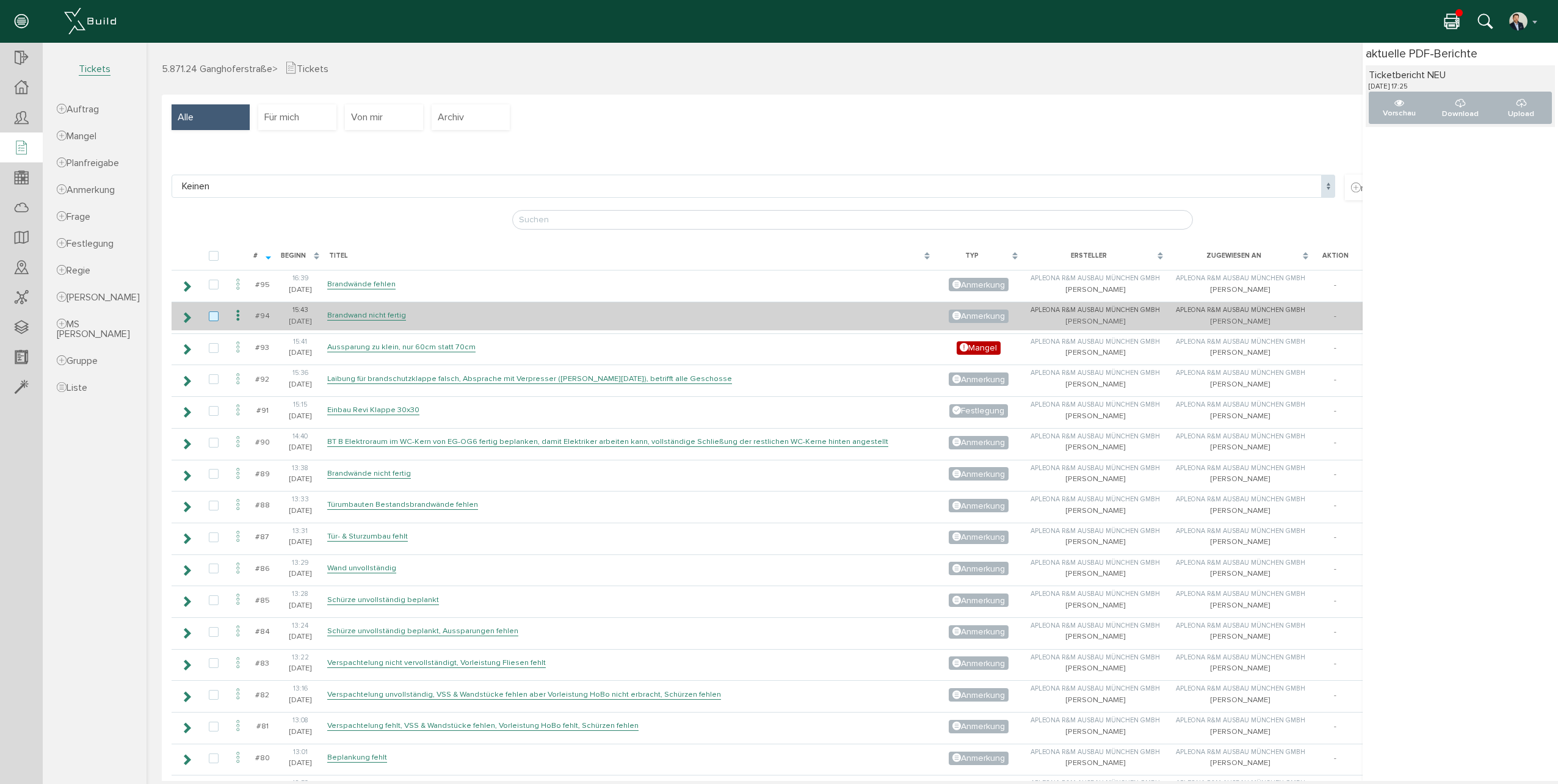
click at [215, 312] on label at bounding box center [216, 317] width 14 height 11
click at [215, 312] on input "checkbox" at bounding box center [212, 315] width 8 height 8
checkbox input "true"
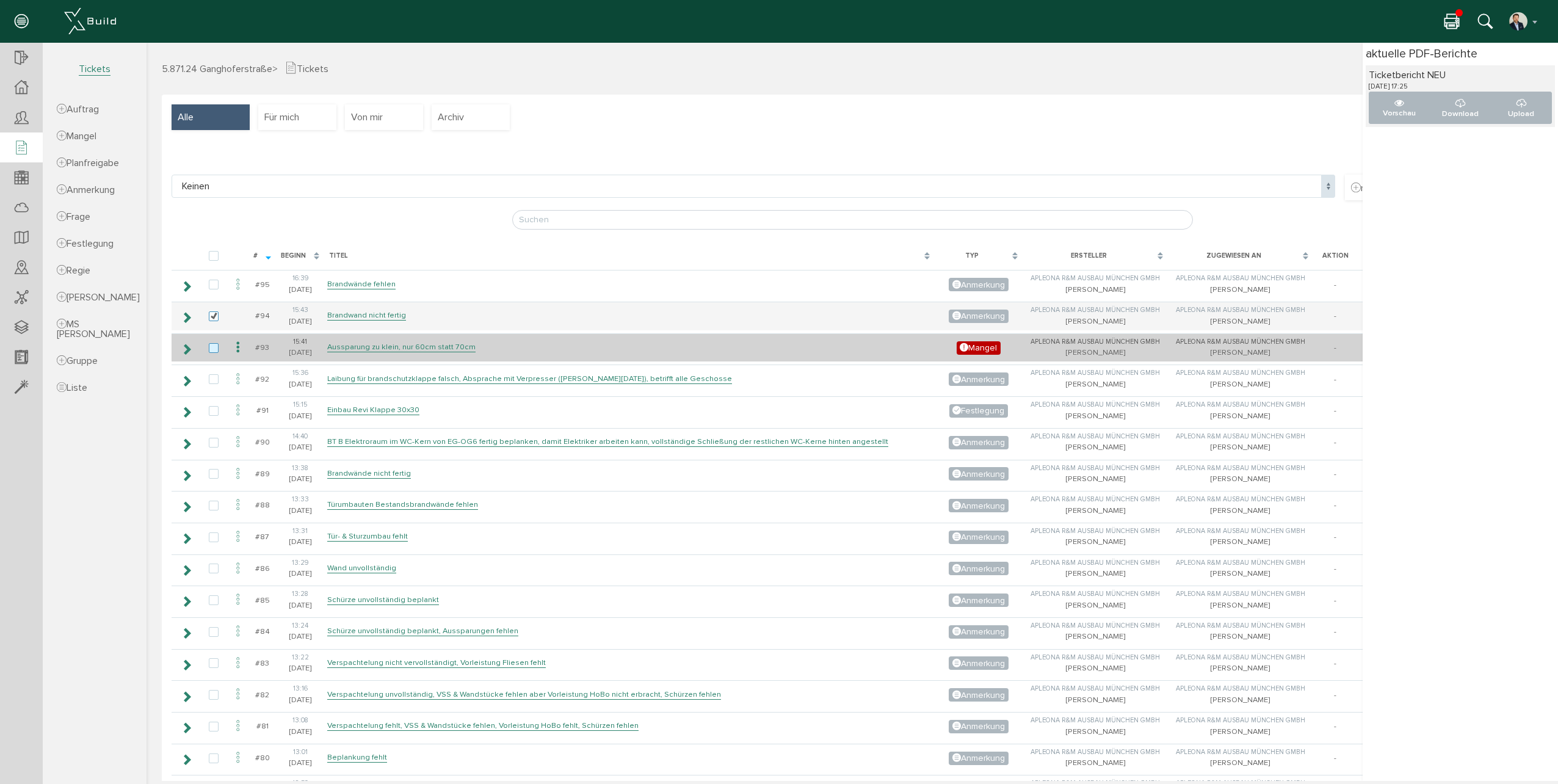
click at [216, 347] on label at bounding box center [216, 348] width 14 height 11
click at [216, 347] on input "checkbox" at bounding box center [212, 346] width 8 height 8
checkbox input "true"
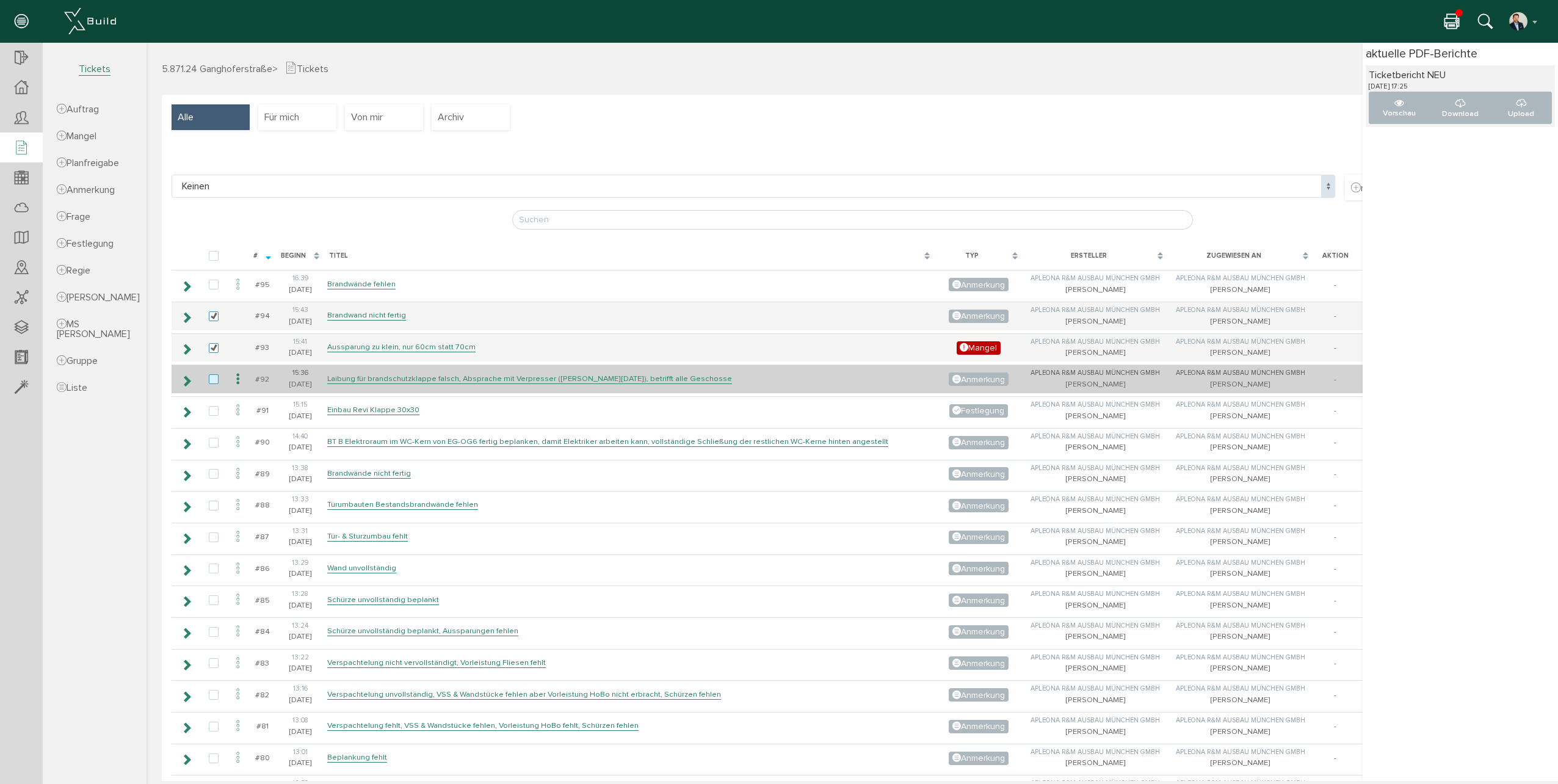
click at [212, 379] on label at bounding box center [216, 379] width 14 height 11
click at [212, 379] on input "checkbox" at bounding box center [212, 377] width 8 height 8
checkbox input "true"
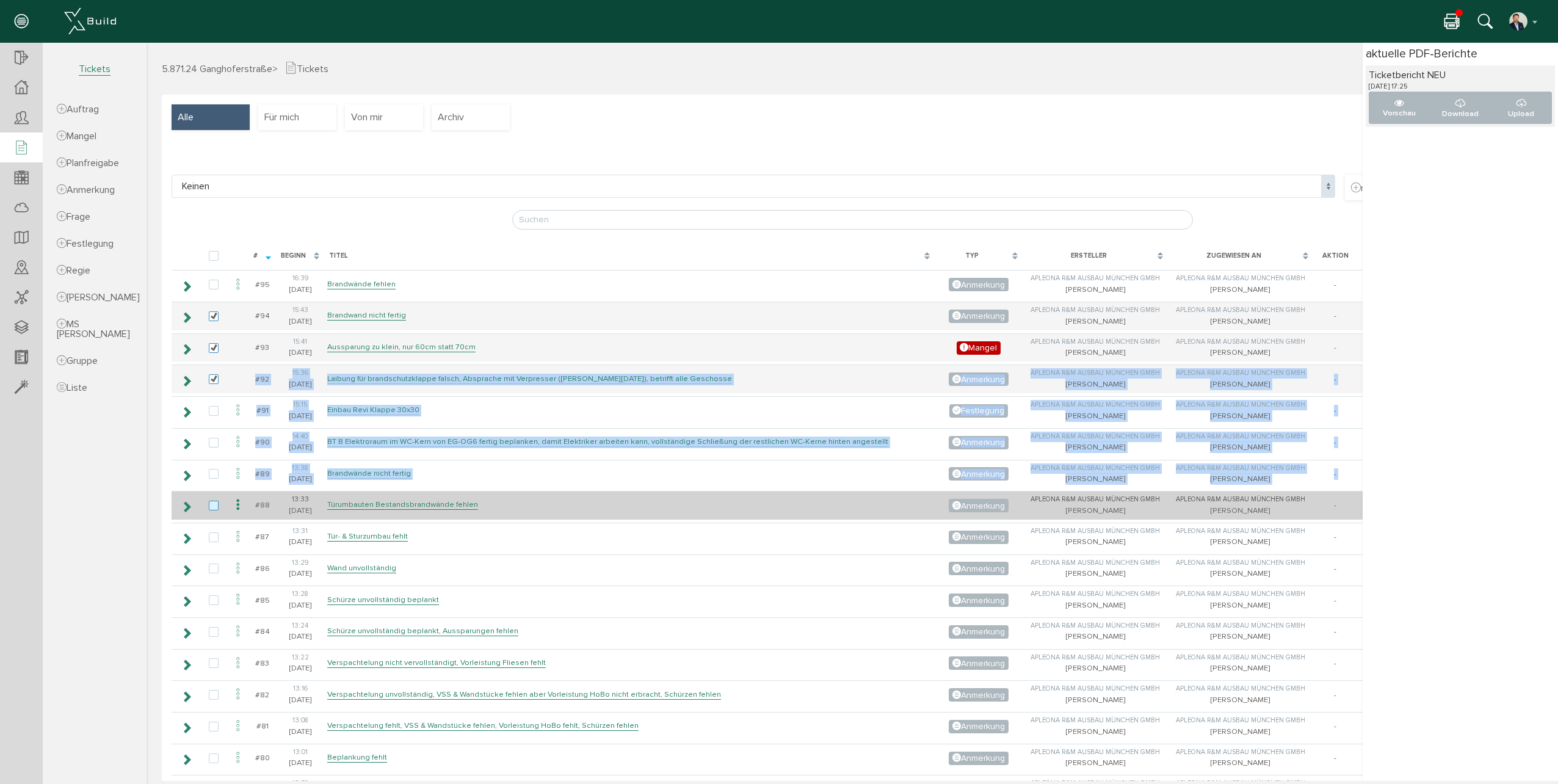
click at [213, 500] on label at bounding box center [216, 505] width 14 height 11
checkbox input "true"
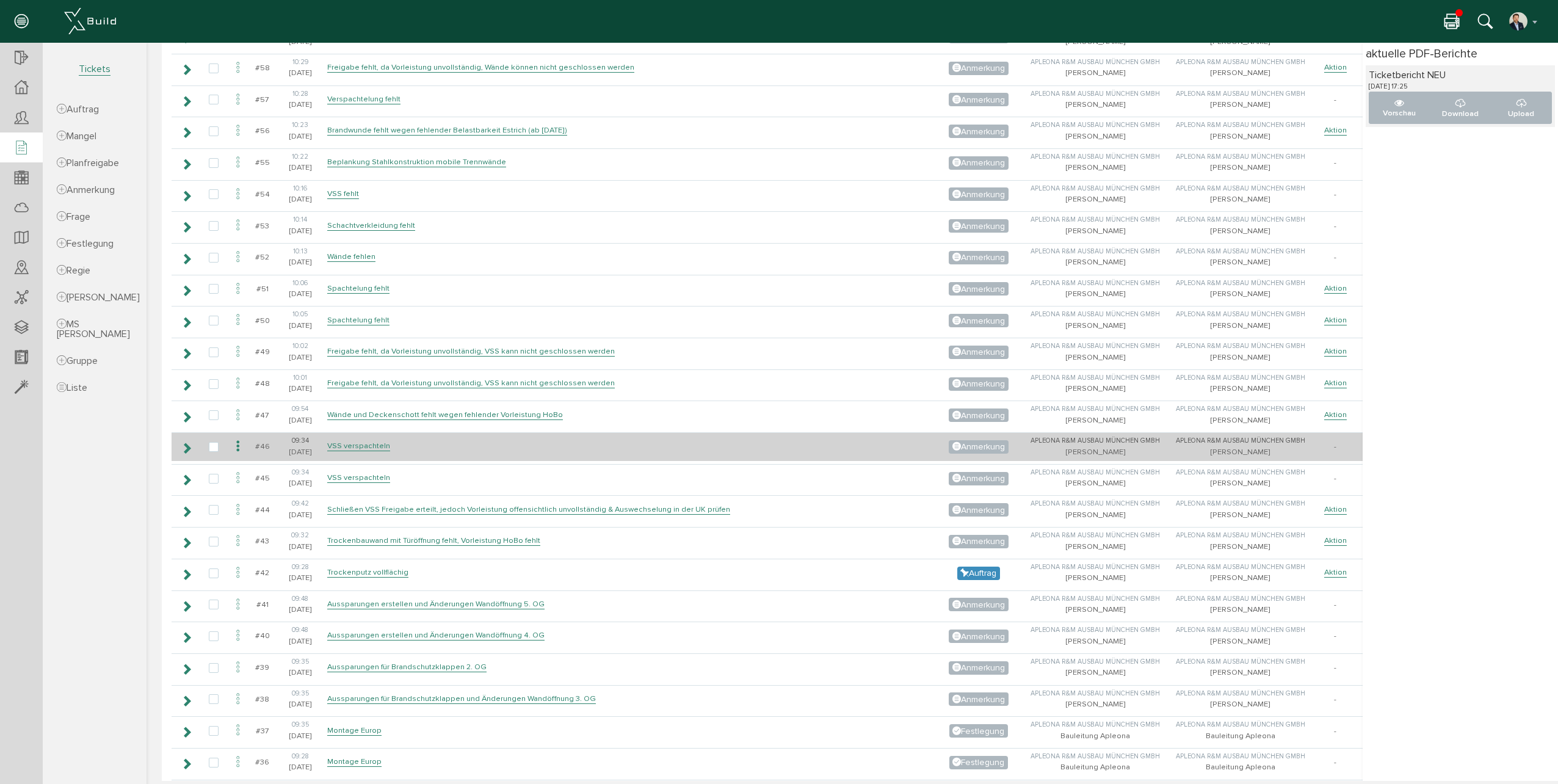
scroll to position [1404, 0]
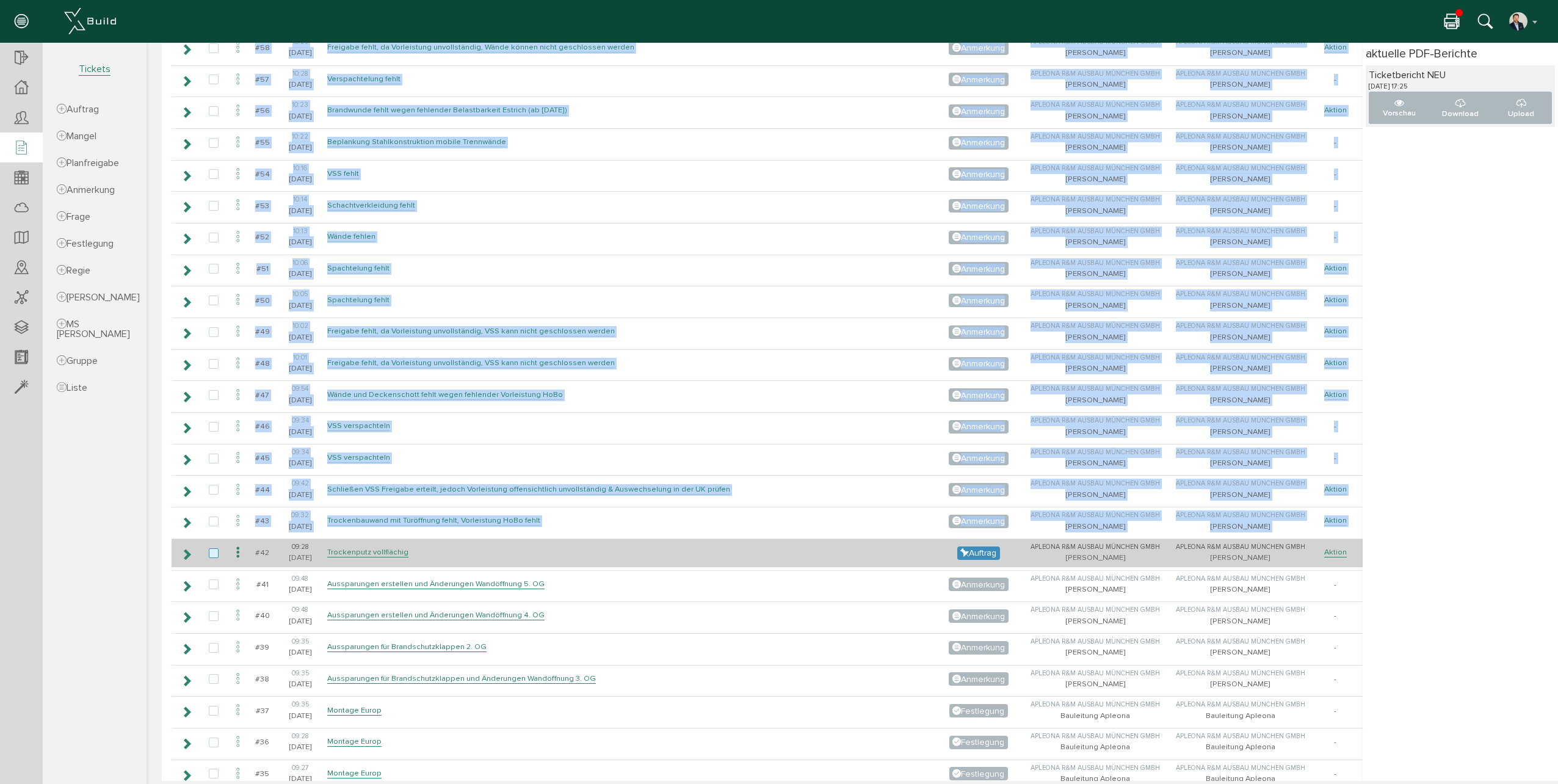
click at [216, 548] on label at bounding box center [216, 553] width 14 height 11
checkbox input "true"
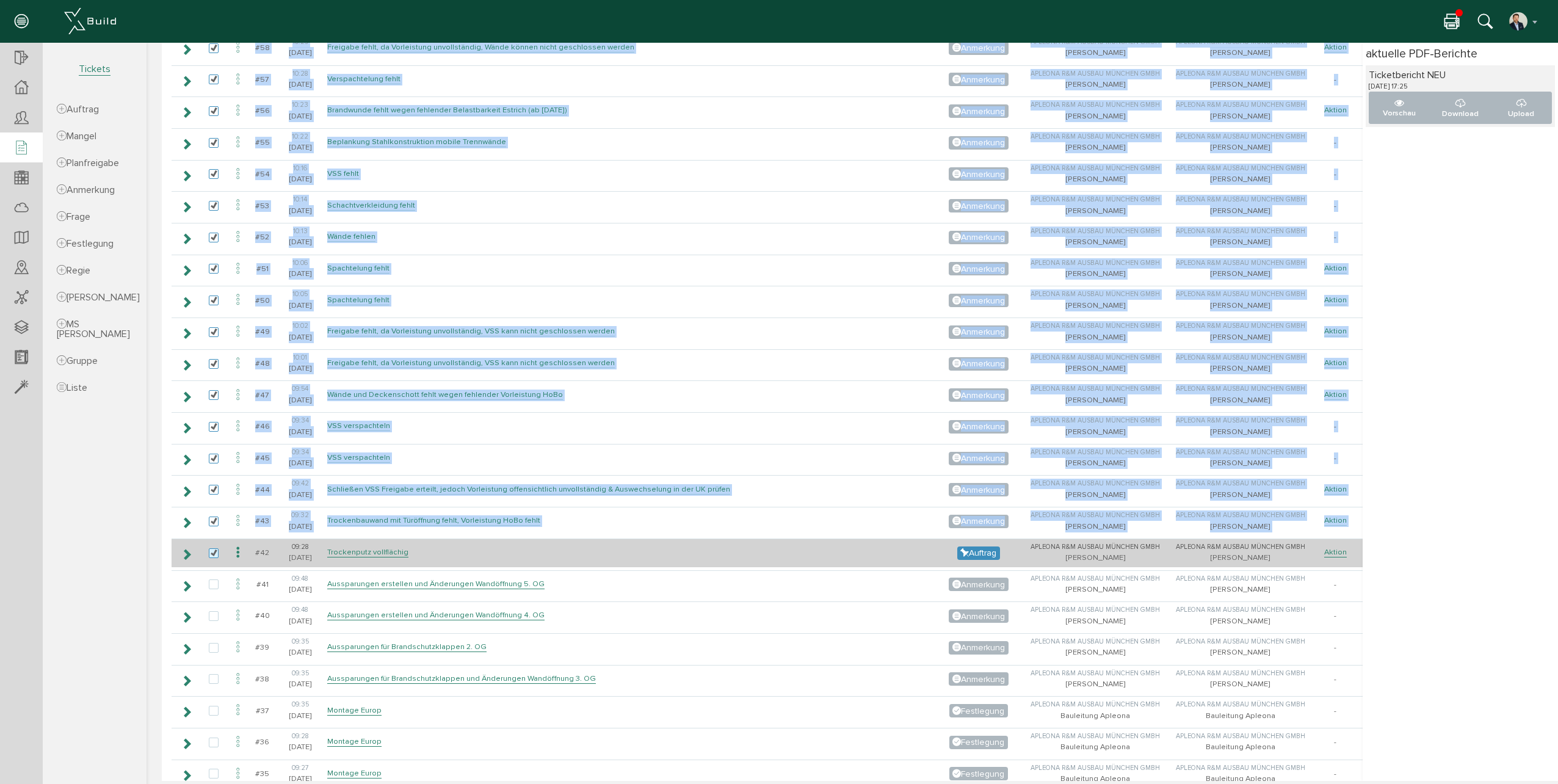
checkbox input "true"
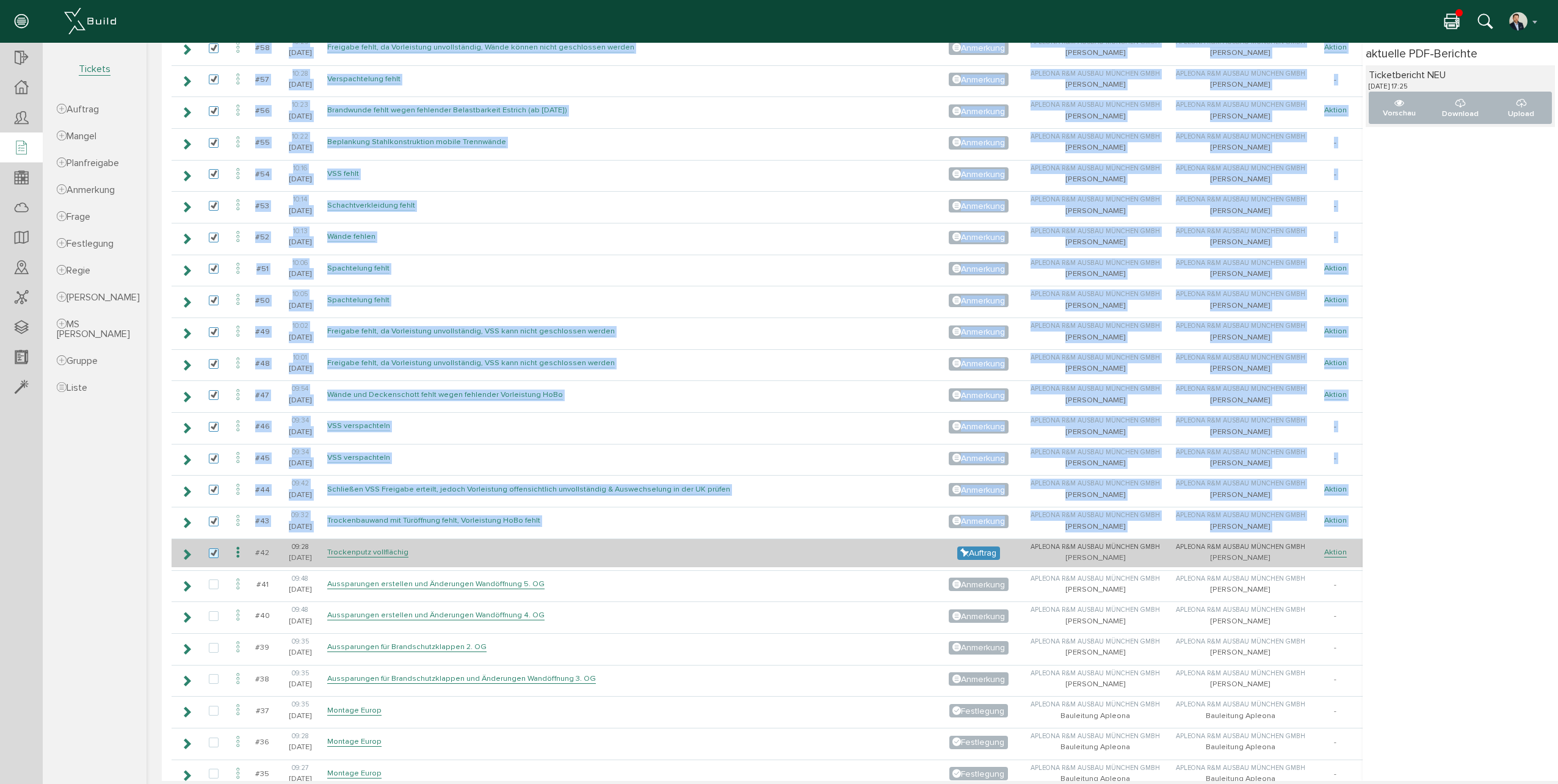
checkbox input "true"
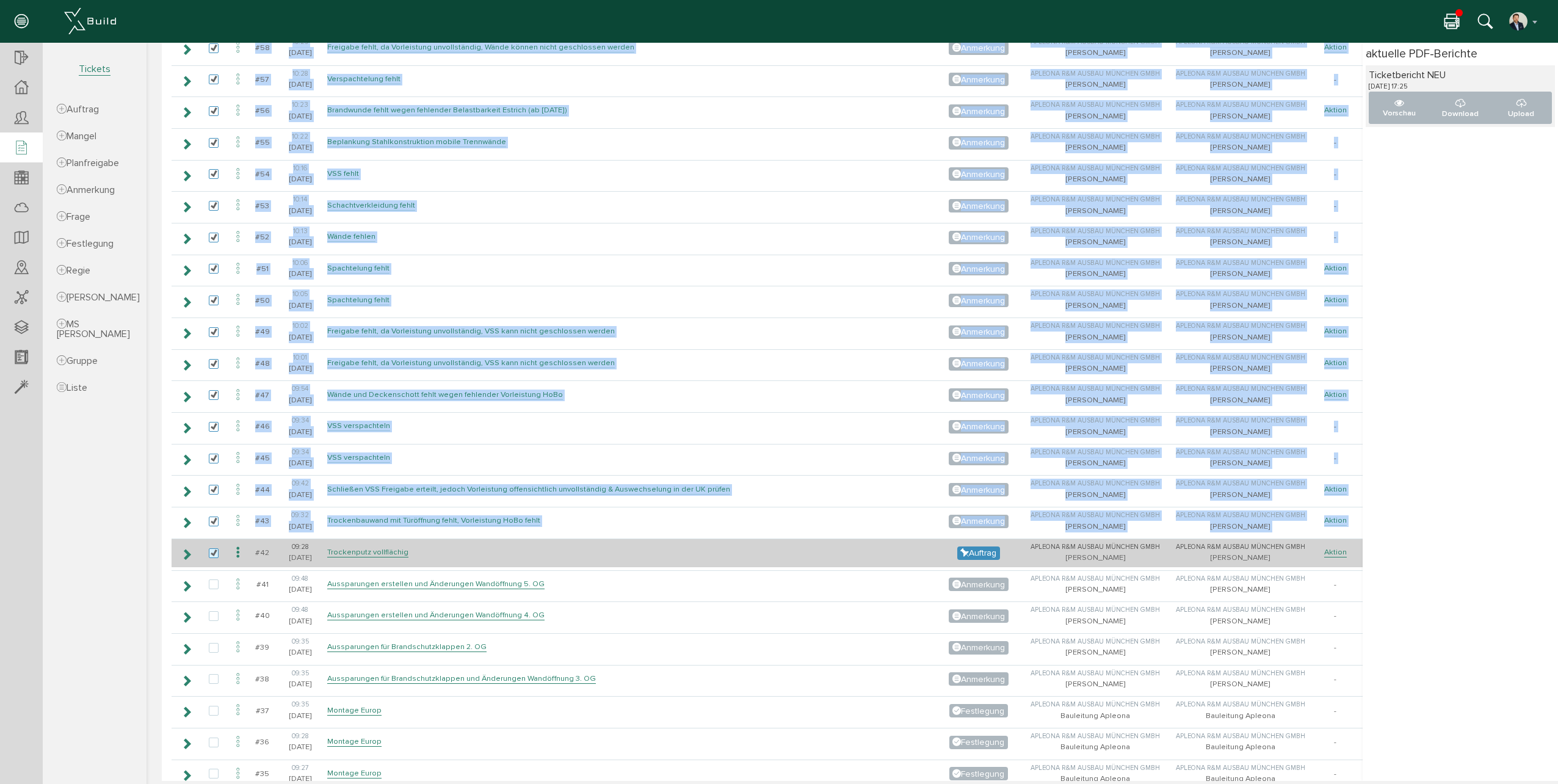
checkbox input "true"
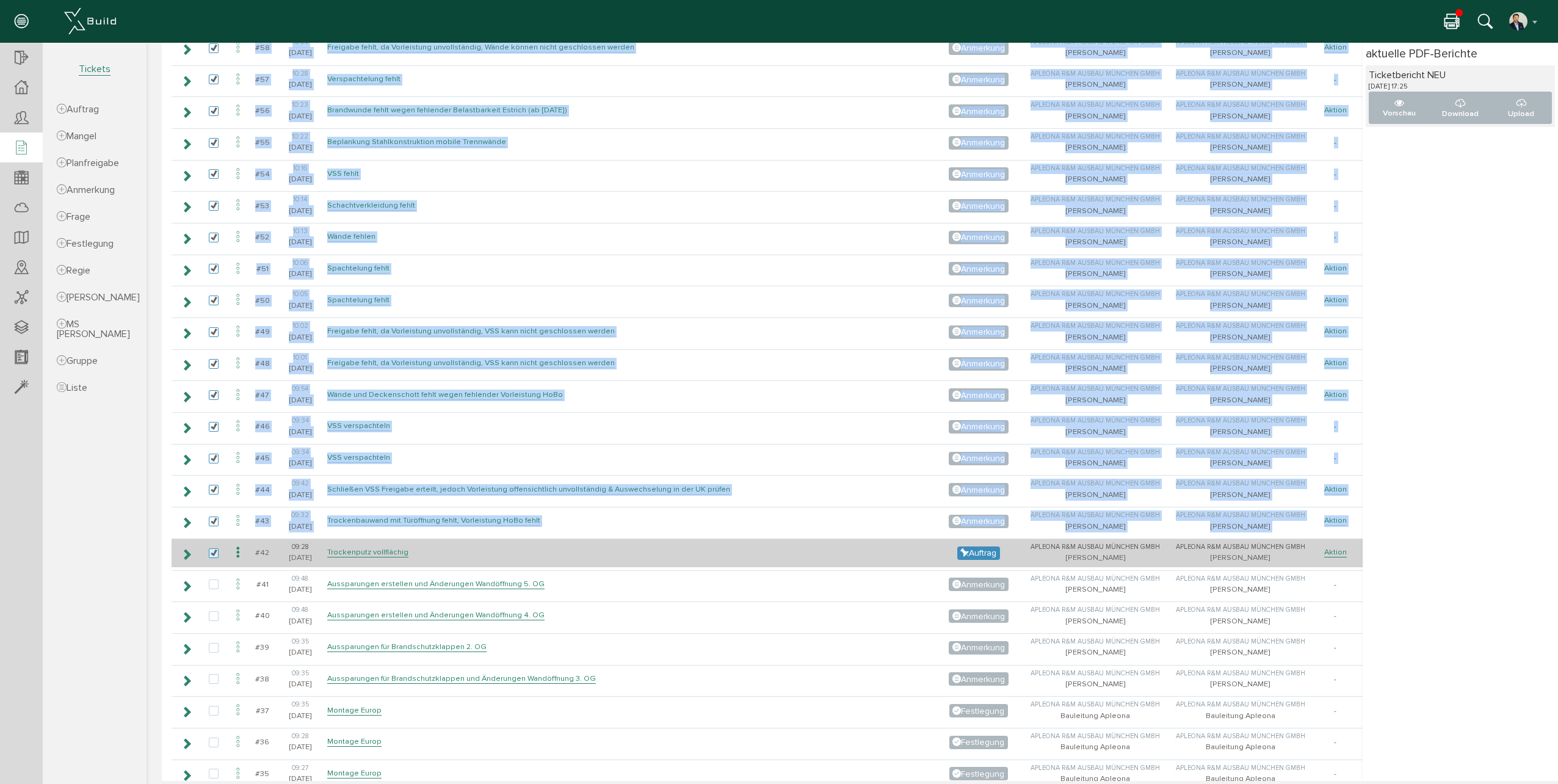
checkbox input "true"
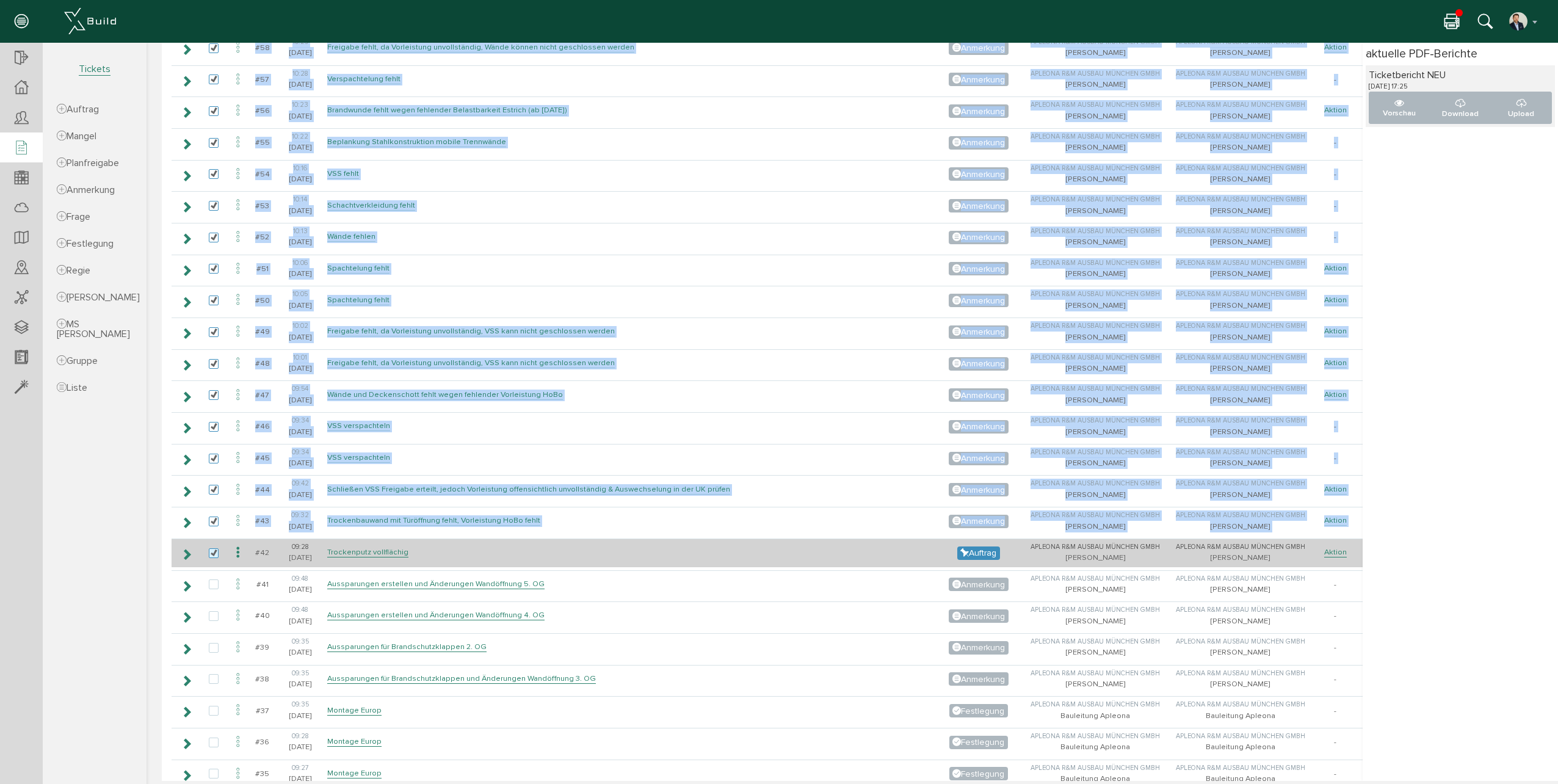
checkbox input "true"
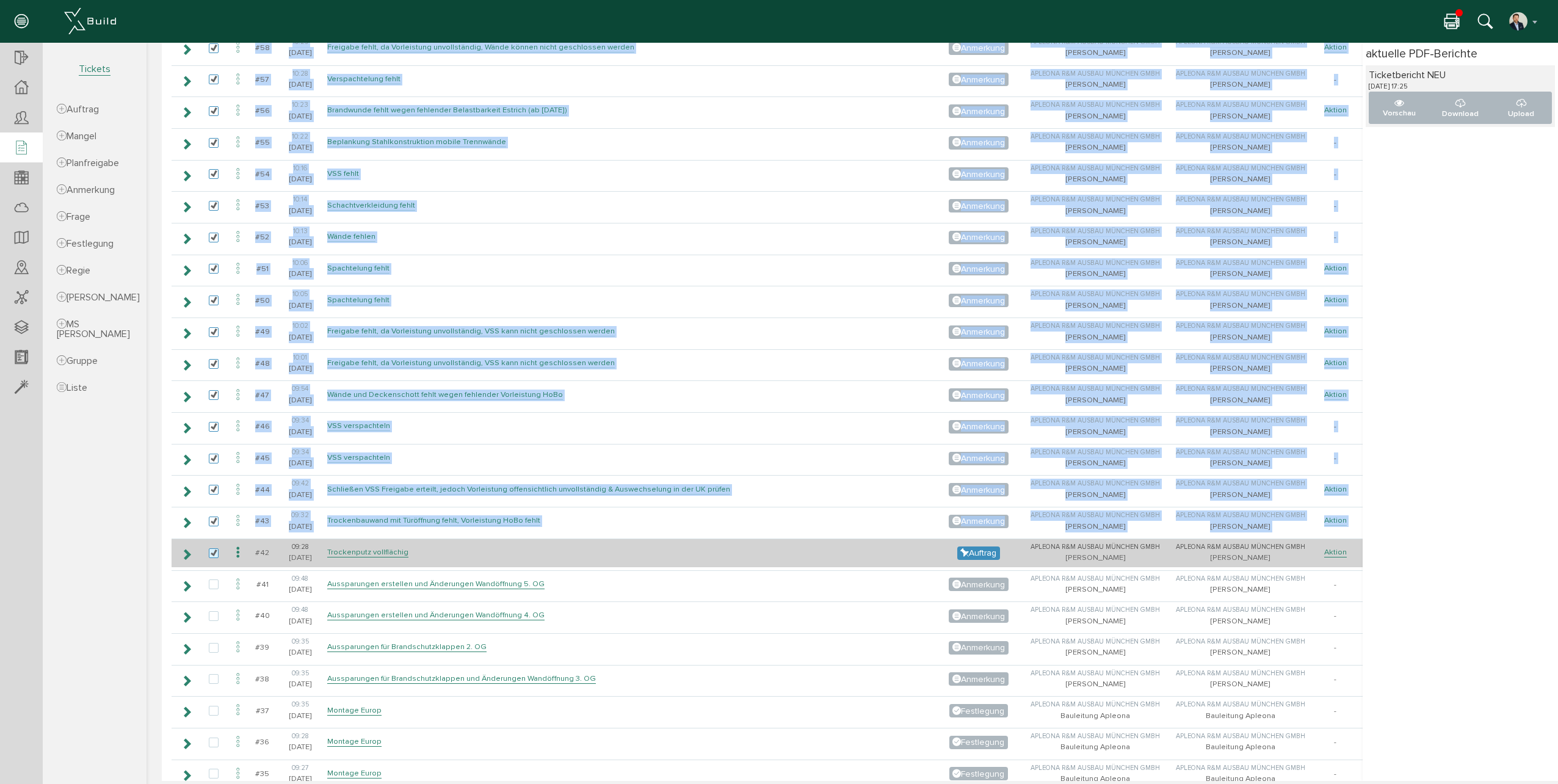
checkbox input "true"
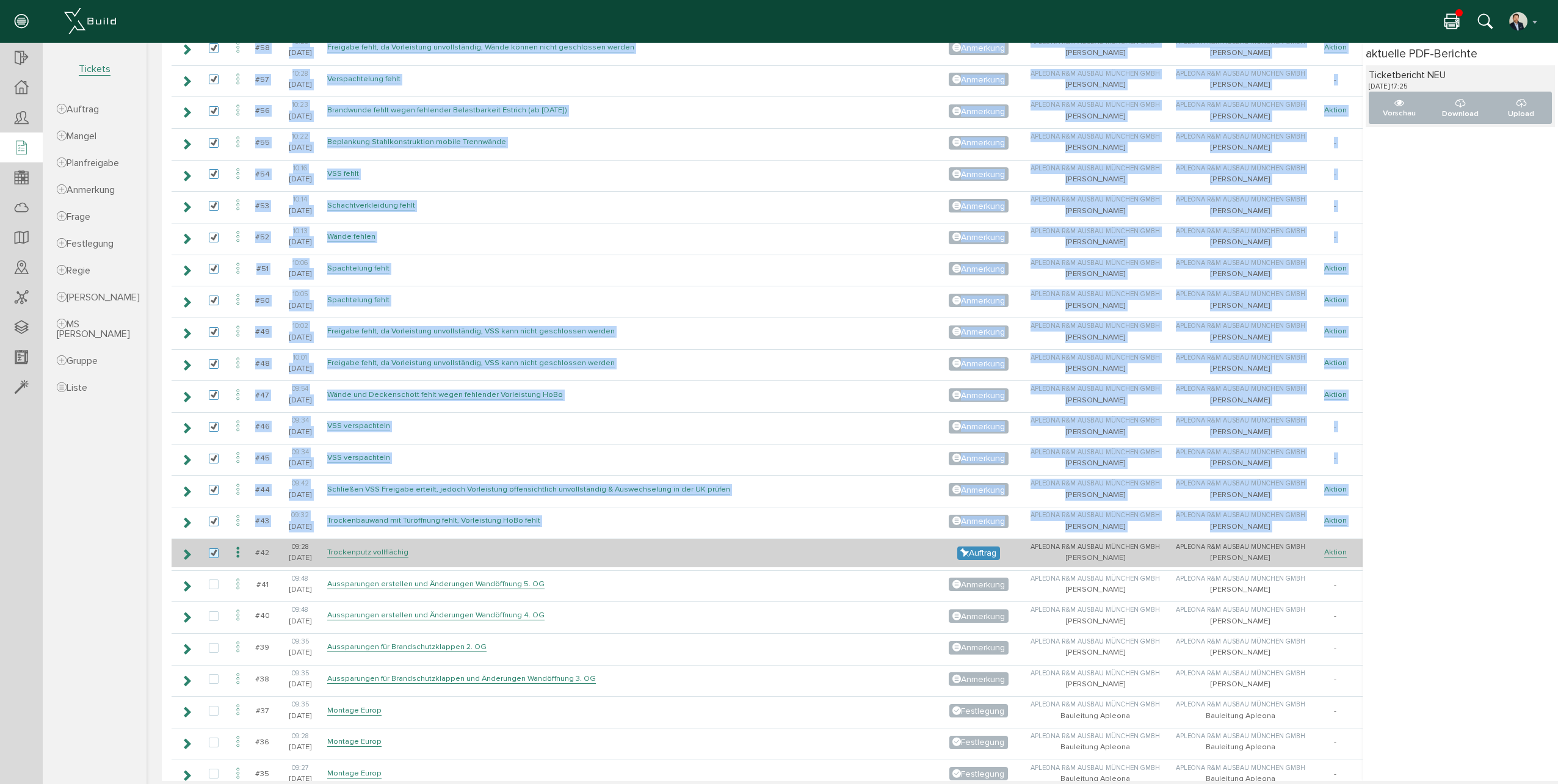
checkbox input "true"
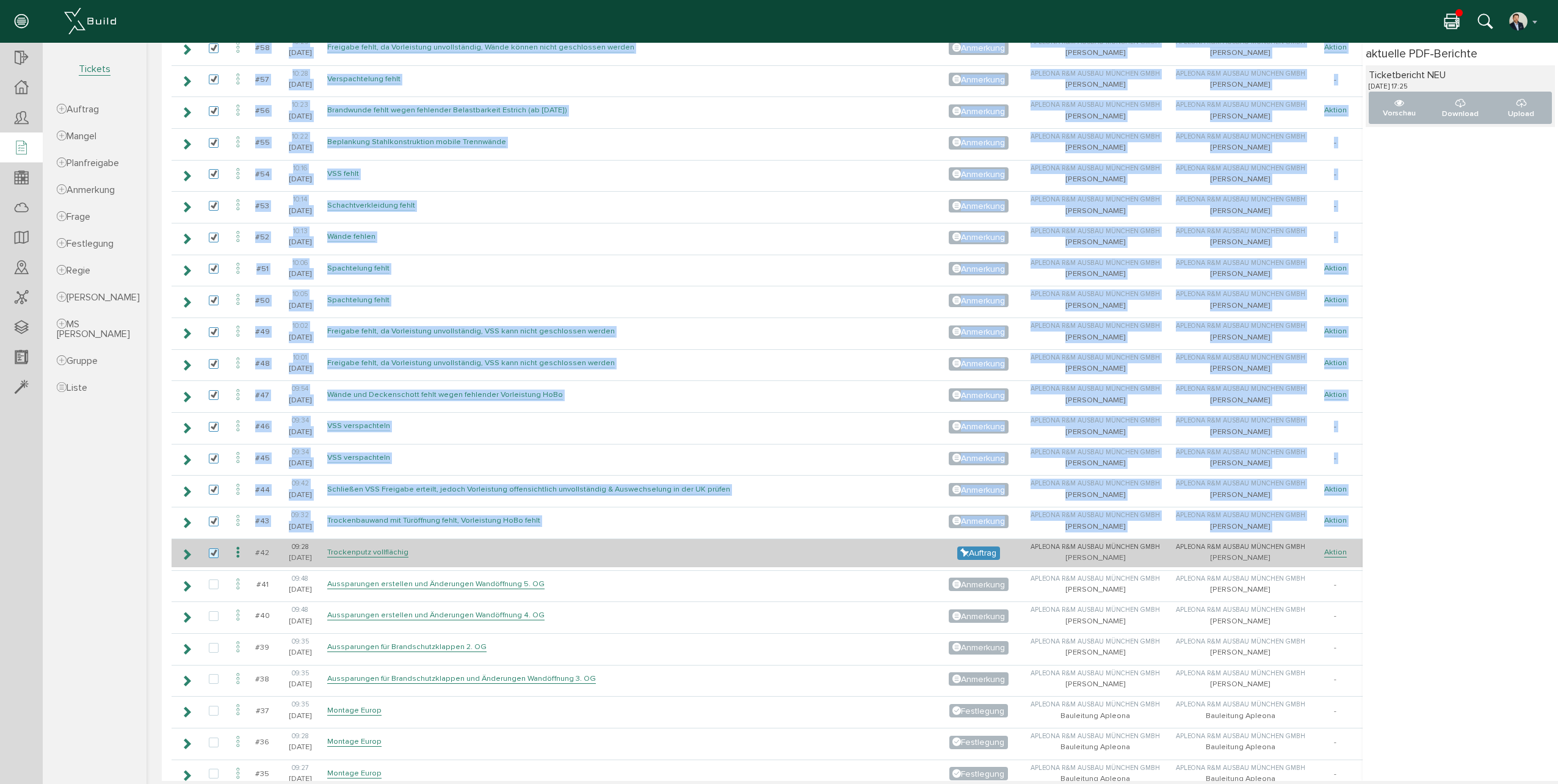
checkbox input "true"
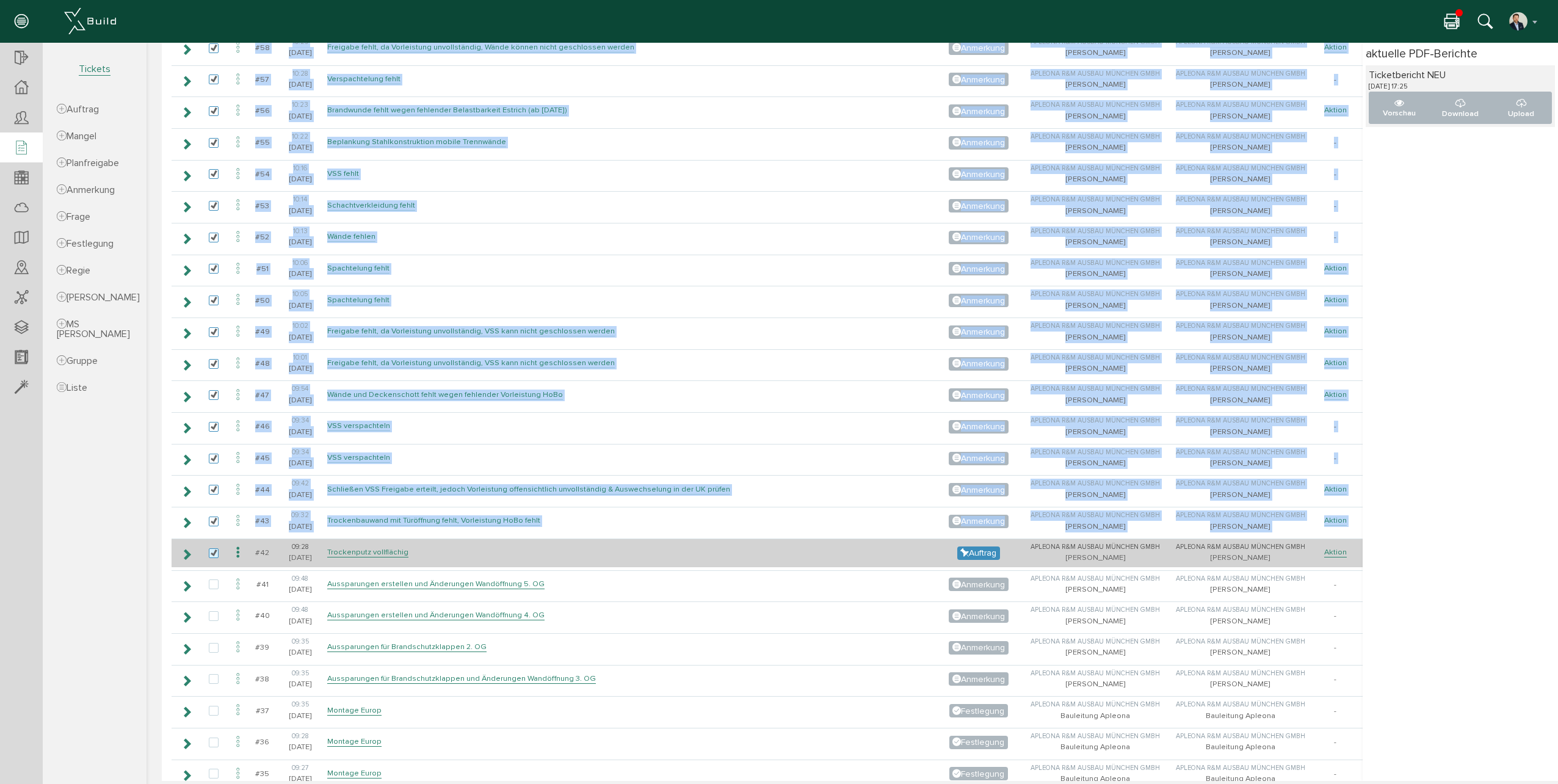
checkbox input "true"
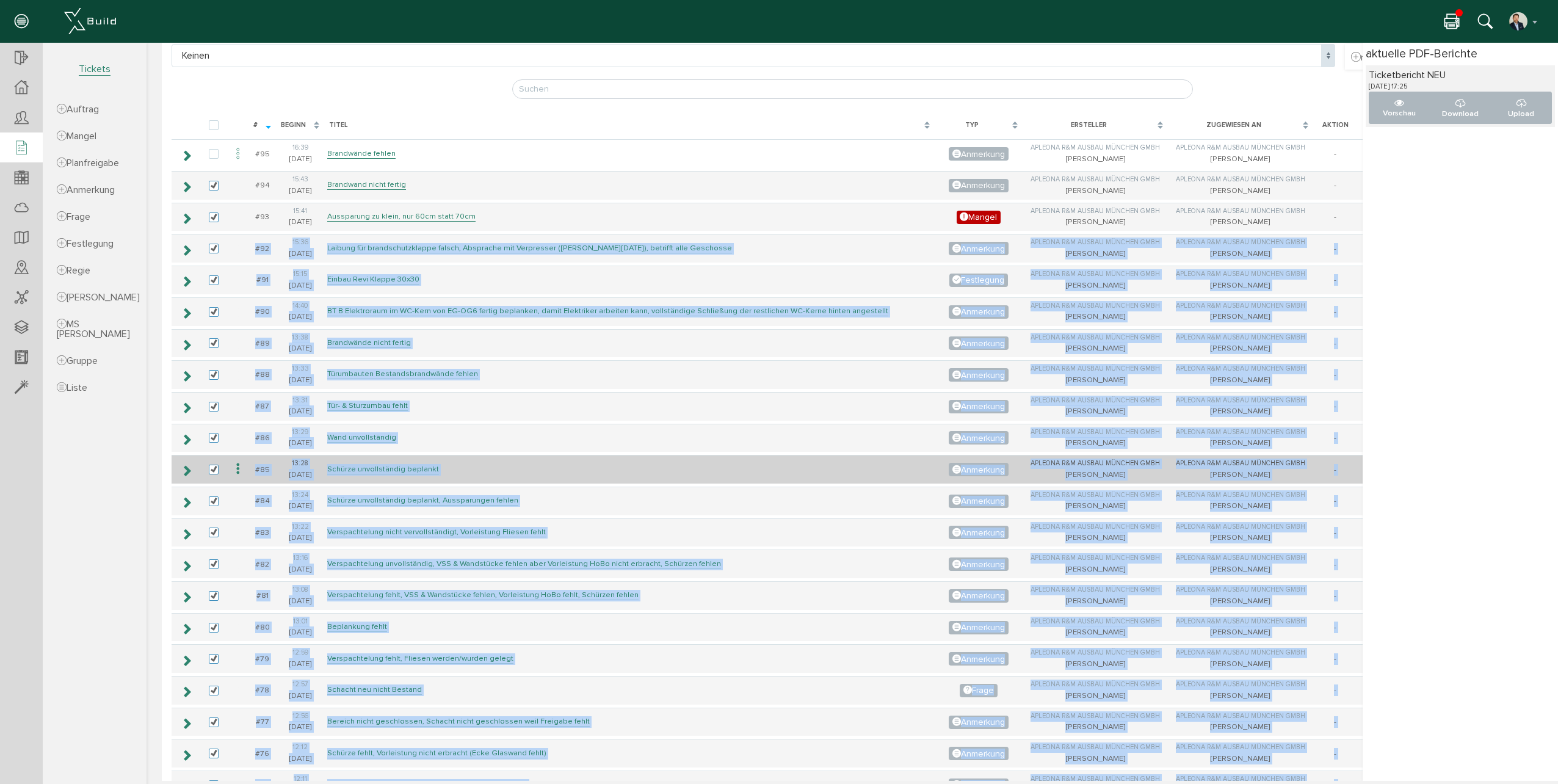
scroll to position [0, 0]
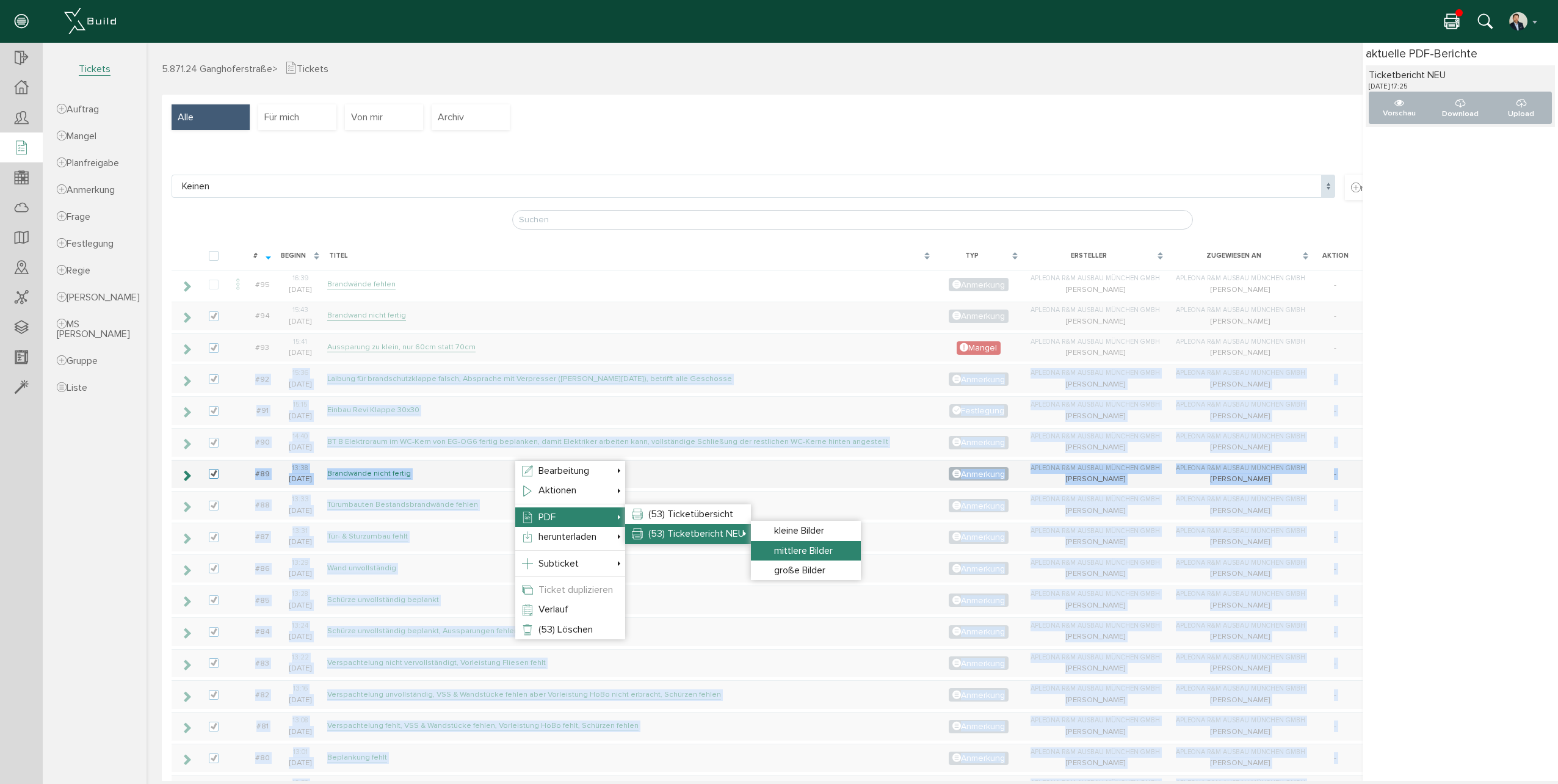
click at [796, 548] on span "mittlere Bilder" at bounding box center [803, 551] width 59 height 12
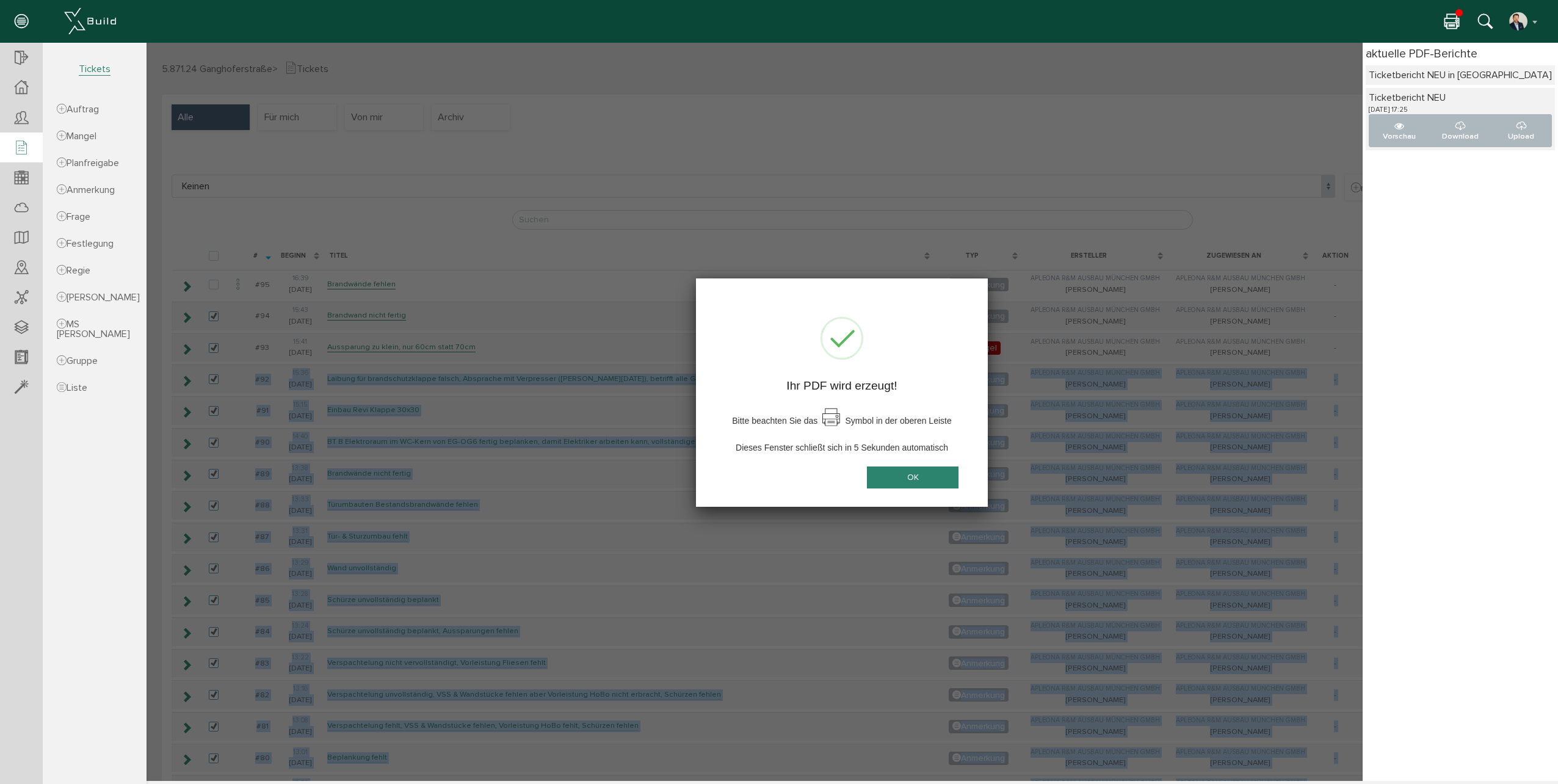
click at [910, 480] on button "OK" at bounding box center [912, 477] width 92 height 23
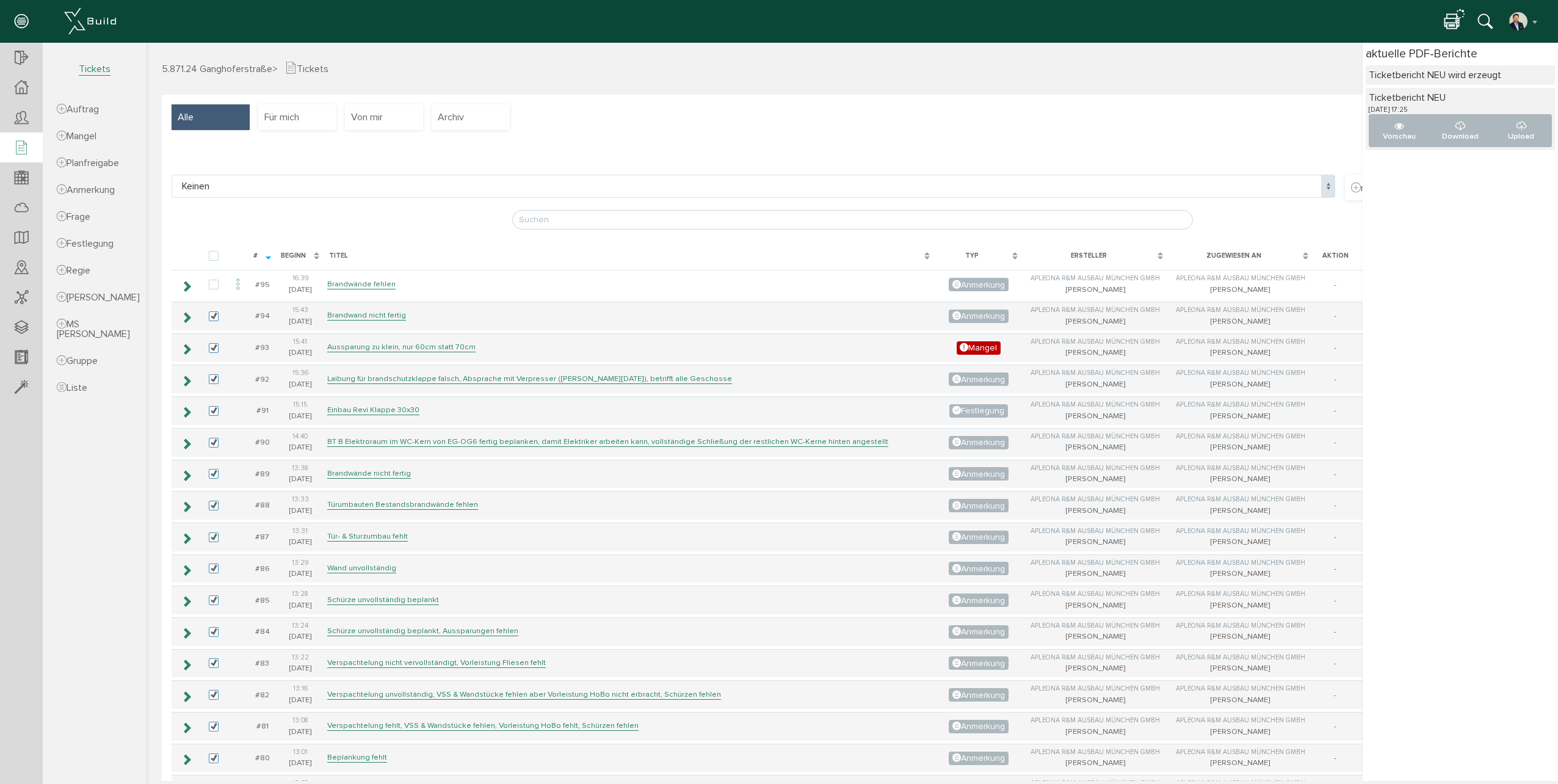
click at [1455, 353] on div "aktuelle PDF-Berichte Ticketbericht NEU wird erzeugt Ticketbericht NEU [DATE] 1…" at bounding box center [1460, 412] width 195 height 738
click at [1444, 199] on div "aktuelle PDF-Berichte Ticketbericht NEU wird erzeugt Ticketbericht NEU [DATE] 1…" at bounding box center [1460, 412] width 195 height 738
click at [1457, 24] on icon at bounding box center [1451, 22] width 14 height 18
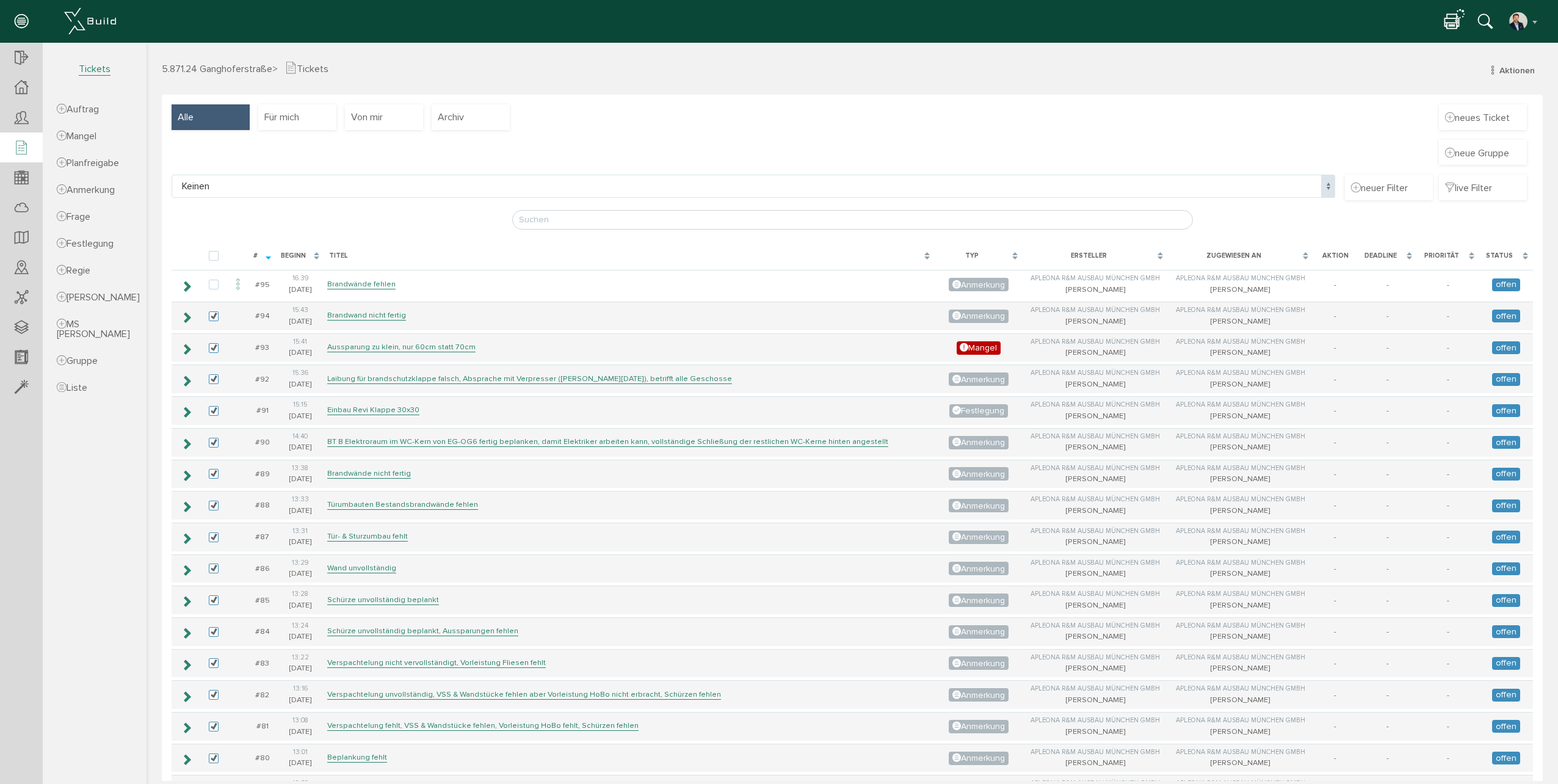
click at [1454, 24] on icon at bounding box center [1451, 22] width 14 height 18
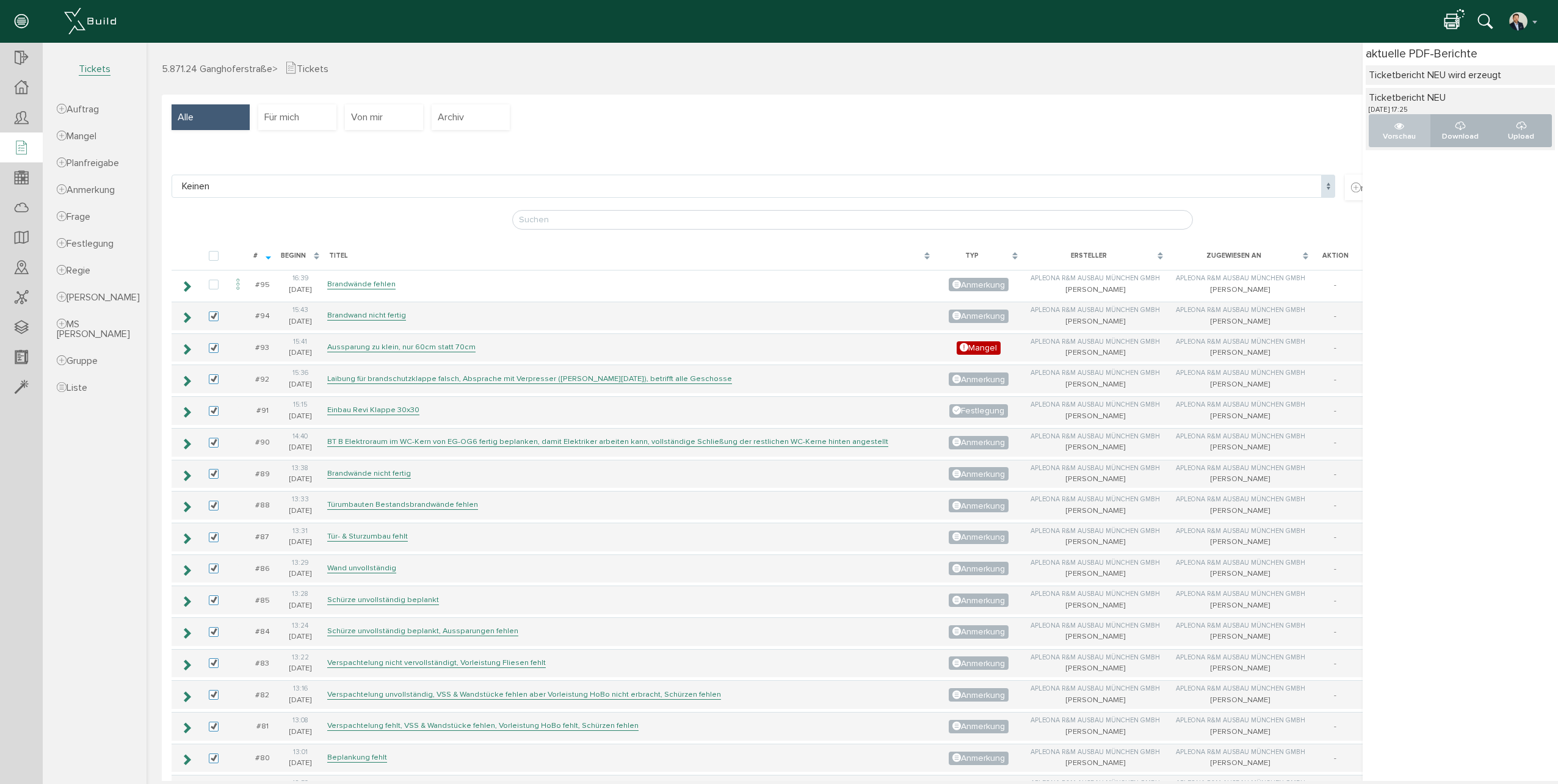
click at [1385, 129] on button "Vorschau" at bounding box center [1399, 131] width 61 height 32
click at [1452, 24] on icon at bounding box center [1451, 22] width 14 height 18
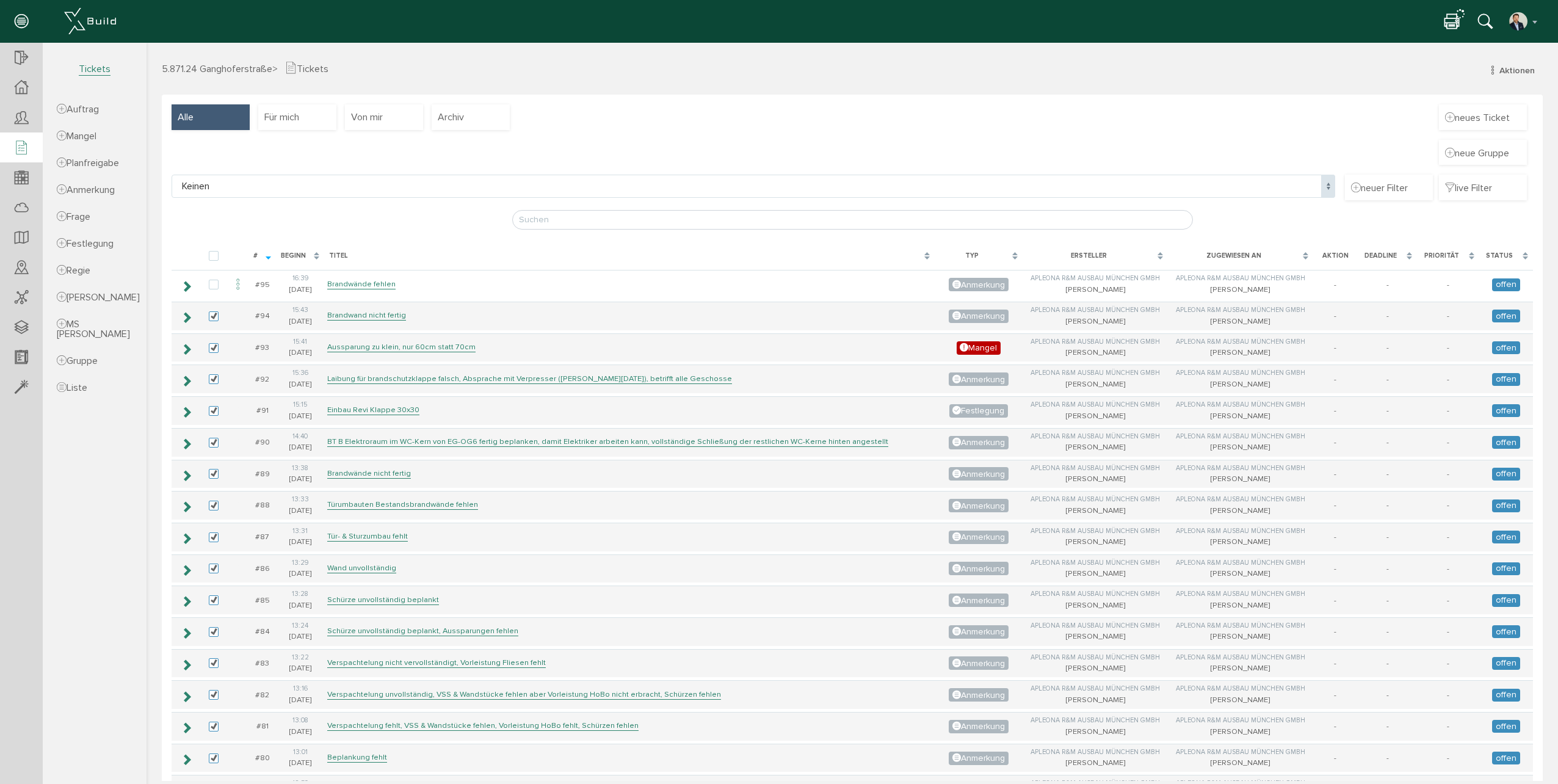
click at [1452, 24] on icon at bounding box center [1451, 22] width 14 height 18
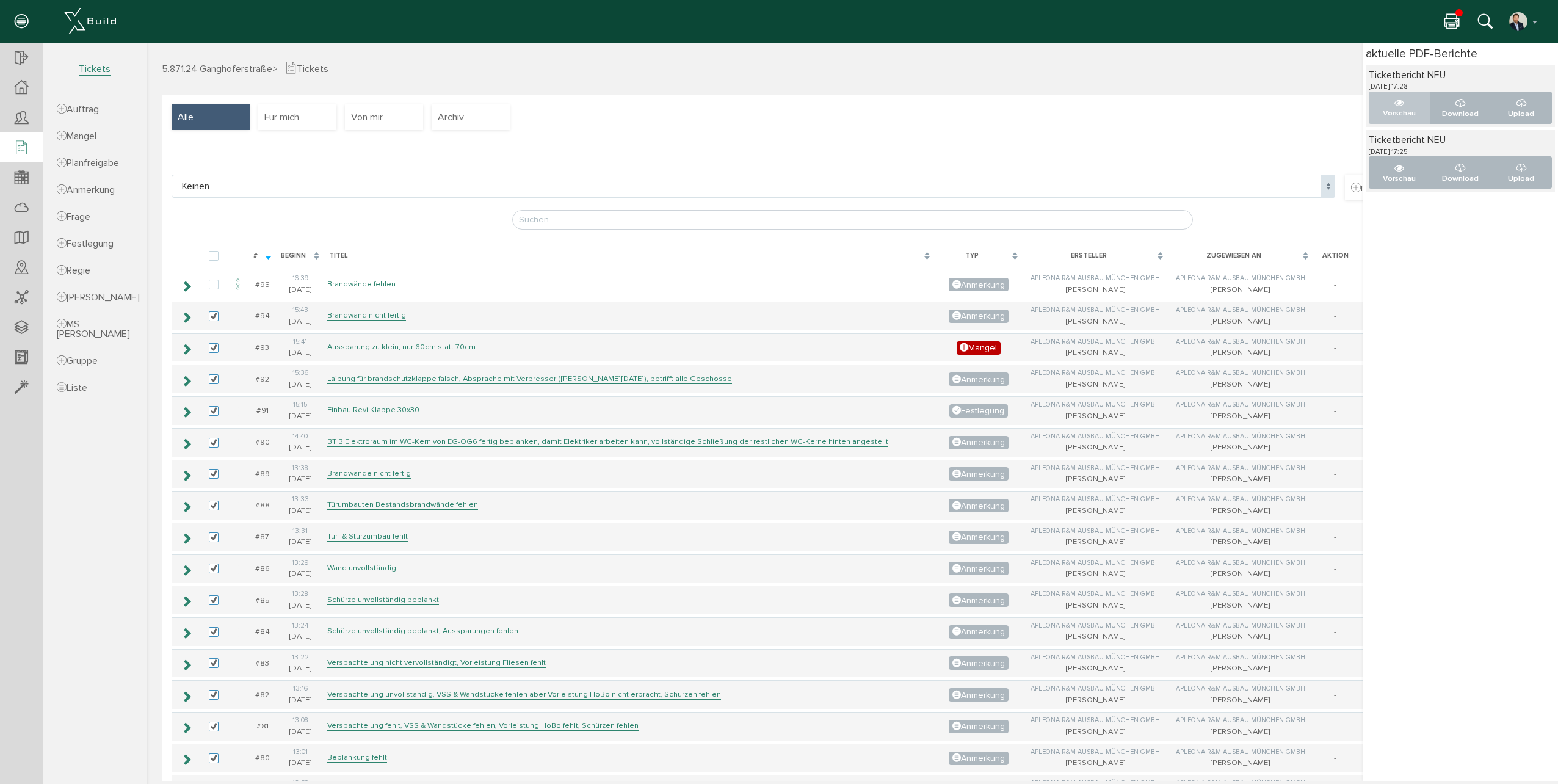
click at [1395, 107] on icon "..." at bounding box center [1400, 104] width 10 height 10
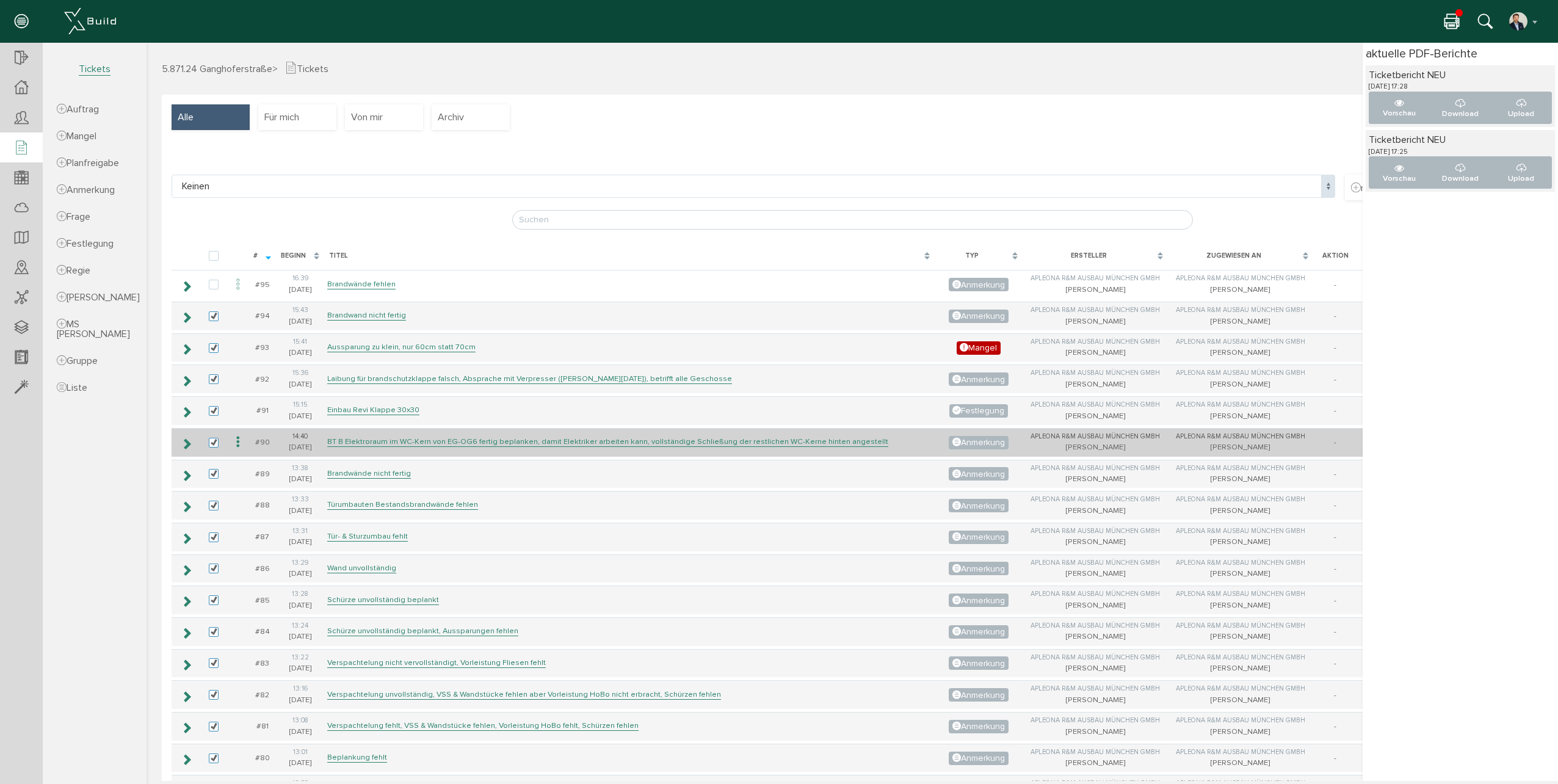
click at [184, 443] on icon at bounding box center [187, 444] width 12 height 10
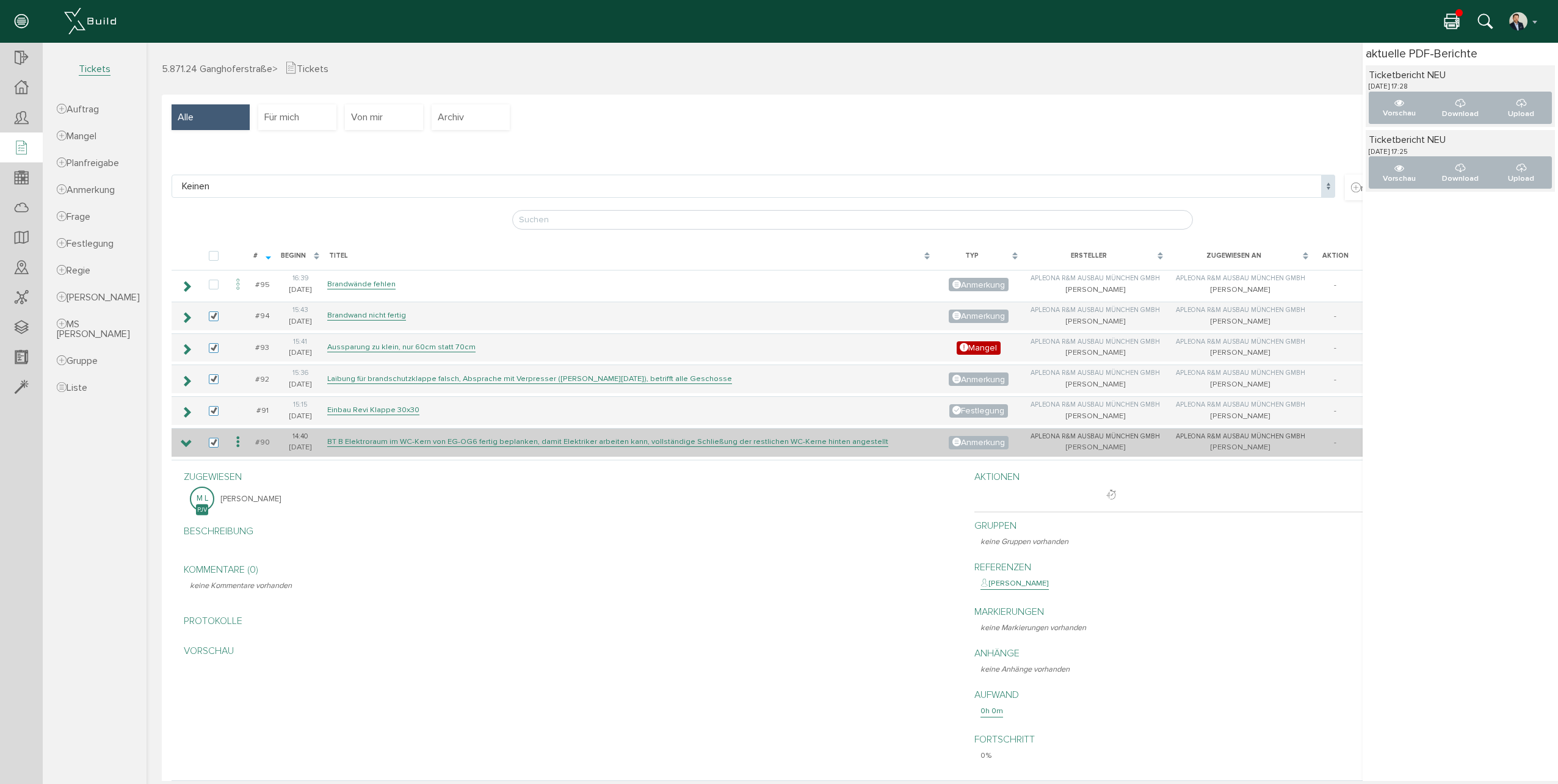
click at [184, 442] on icon at bounding box center [187, 444] width 12 height 10
